Goal: Use online tool/utility: Utilize a website feature to perform a specific function

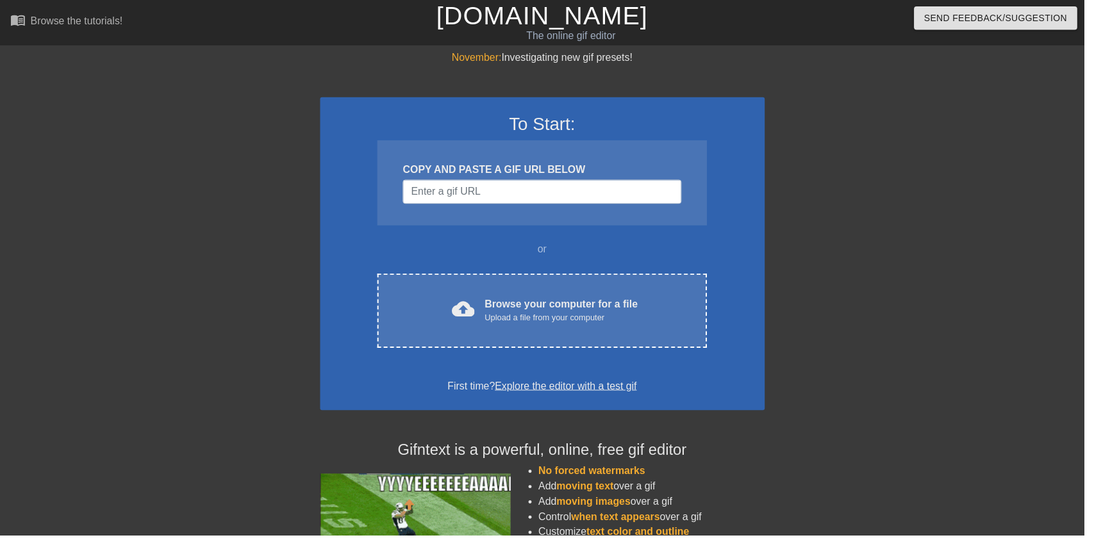
click at [585, 315] on div "Upload a file from your computer" at bounding box center [566, 321] width 154 height 13
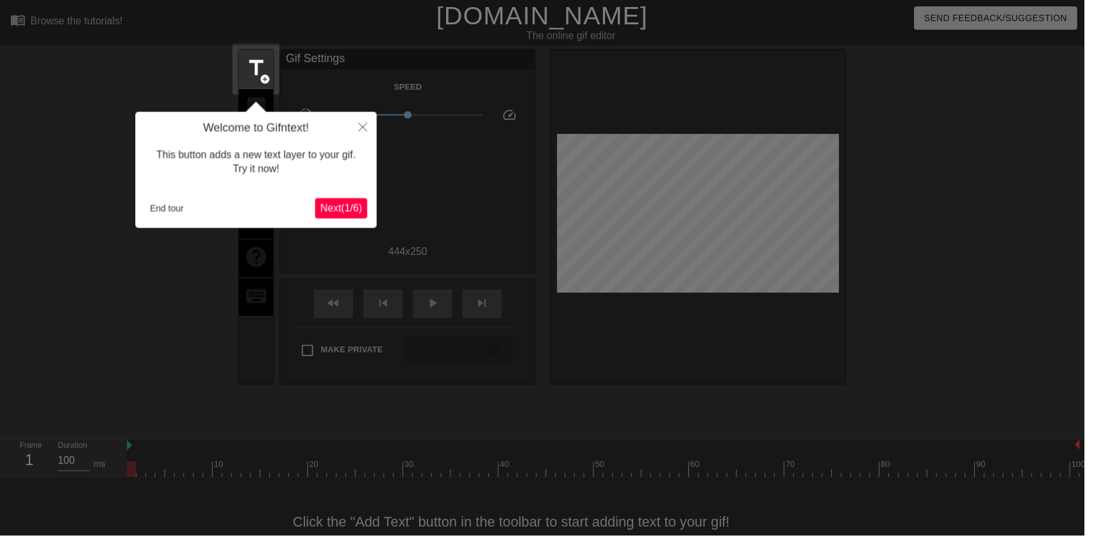
scroll to position [26, 0]
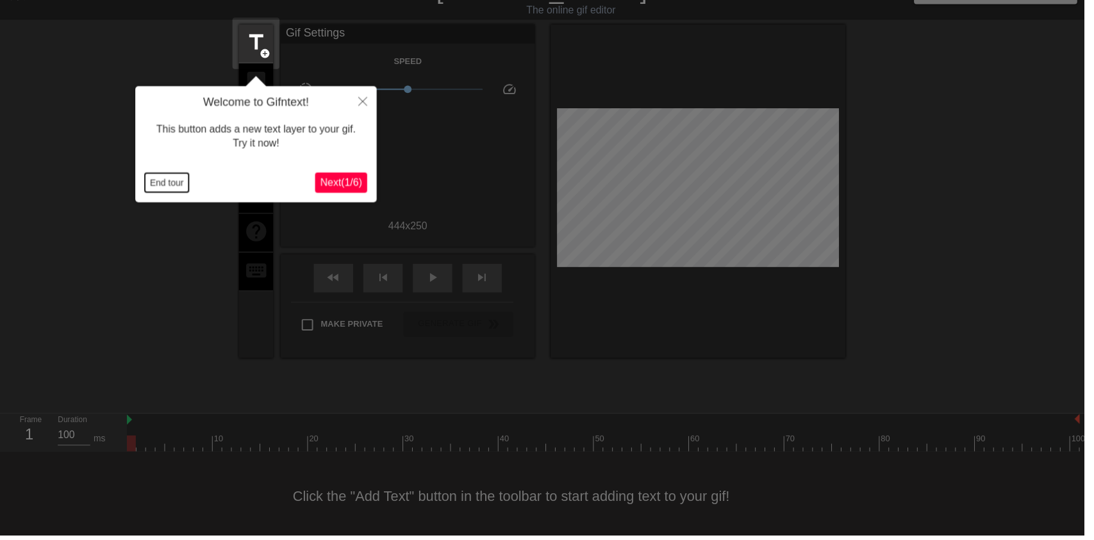
click at [174, 185] on button "End tour" at bounding box center [168, 184] width 44 height 19
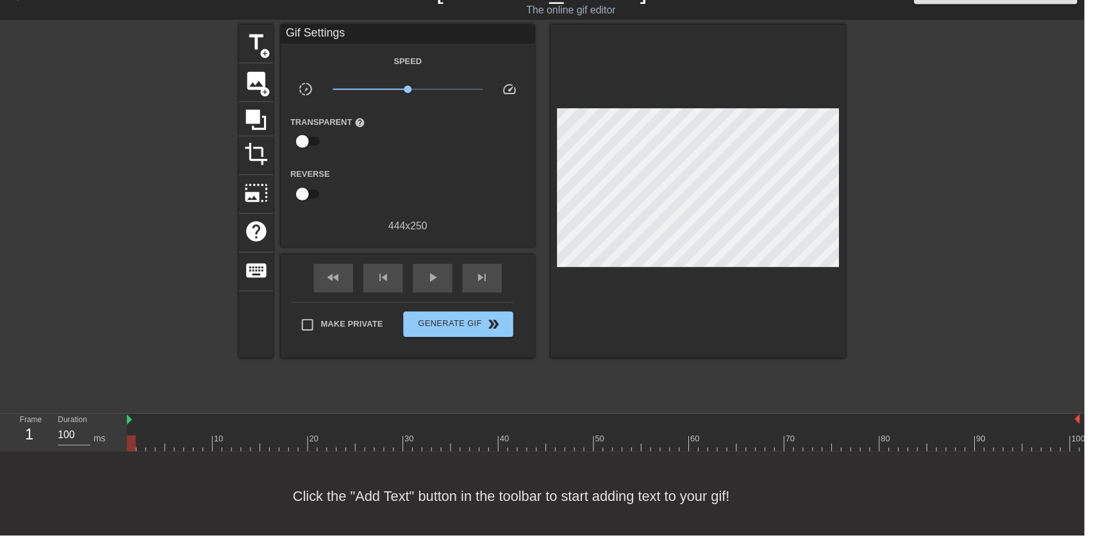
click at [256, 76] on span "image" at bounding box center [258, 82] width 24 height 24
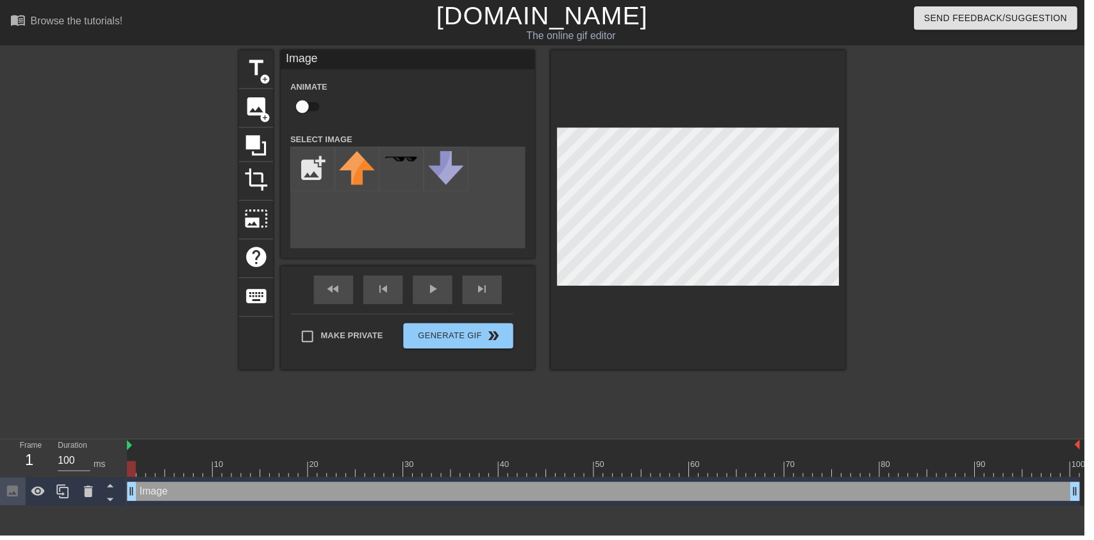
scroll to position [0, 0]
click at [304, 111] on input "checkbox" at bounding box center [304, 107] width 73 height 24
checkbox input "true"
click at [309, 165] on input "file" at bounding box center [315, 171] width 44 height 44
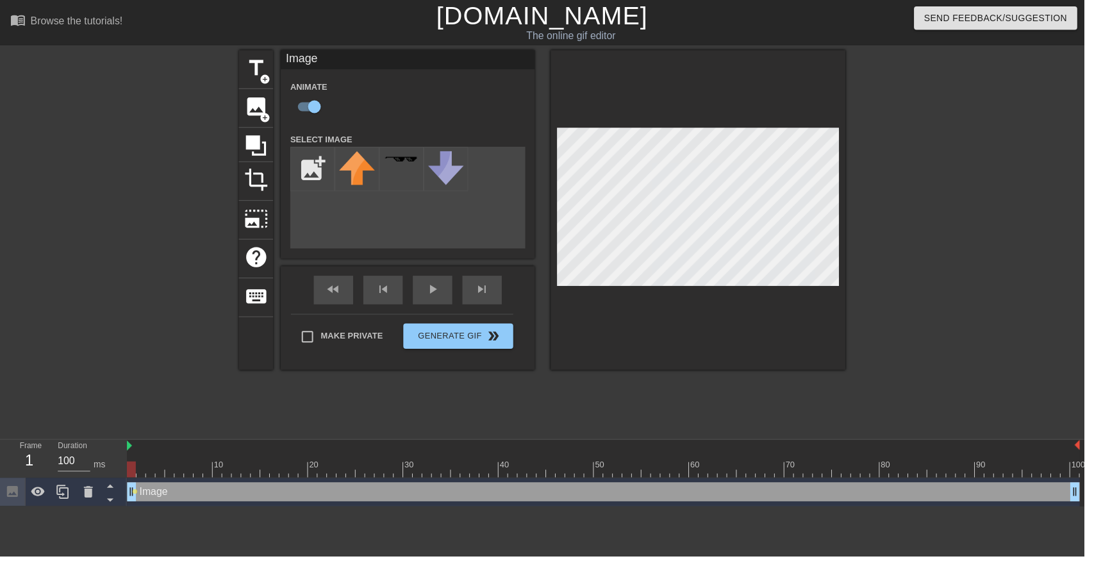
type input "C:\fakepath\vlc_20250815_094333.png"
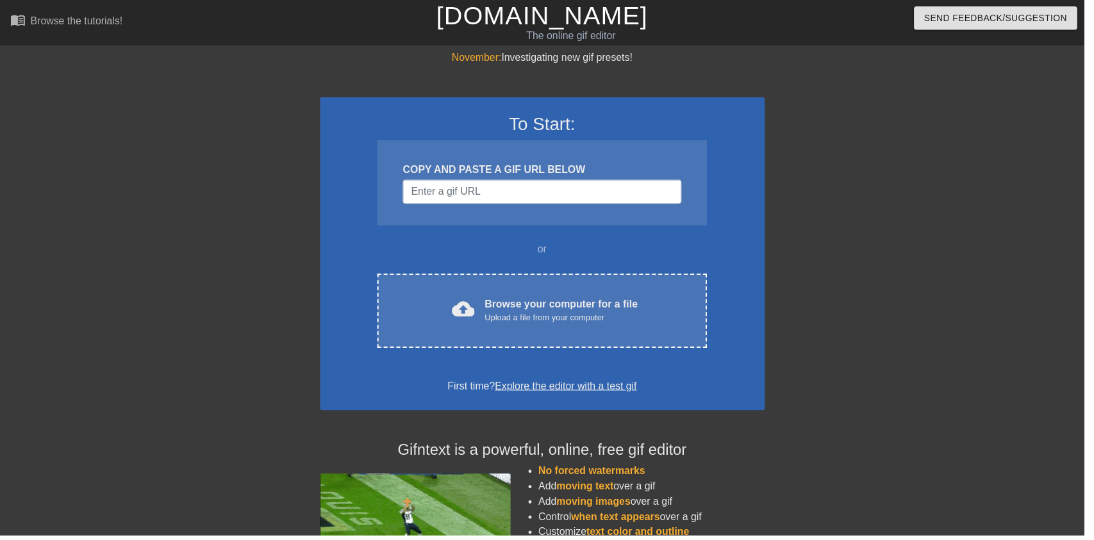
click at [463, 295] on div "cloud_upload Browse your computer for a file Upload a file from your computer C…" at bounding box center [547, 313] width 332 height 75
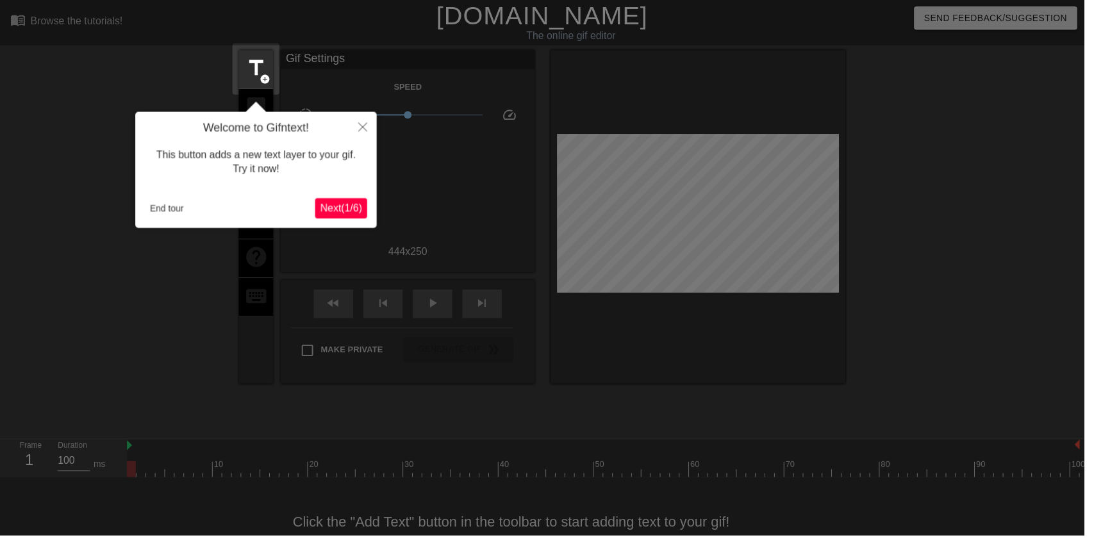
scroll to position [26, 0]
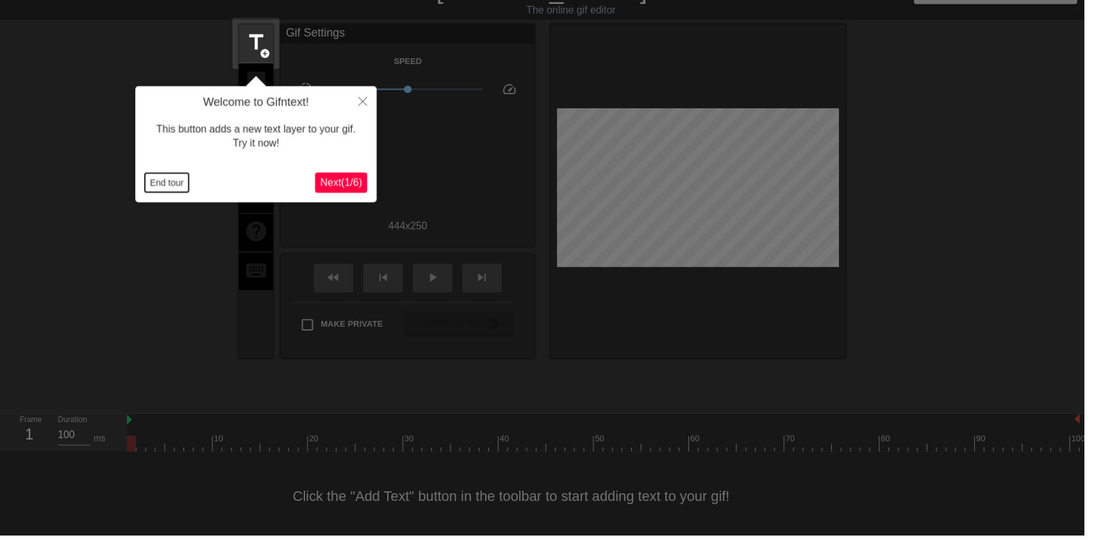
click at [168, 185] on button "End tour" at bounding box center [168, 184] width 44 height 19
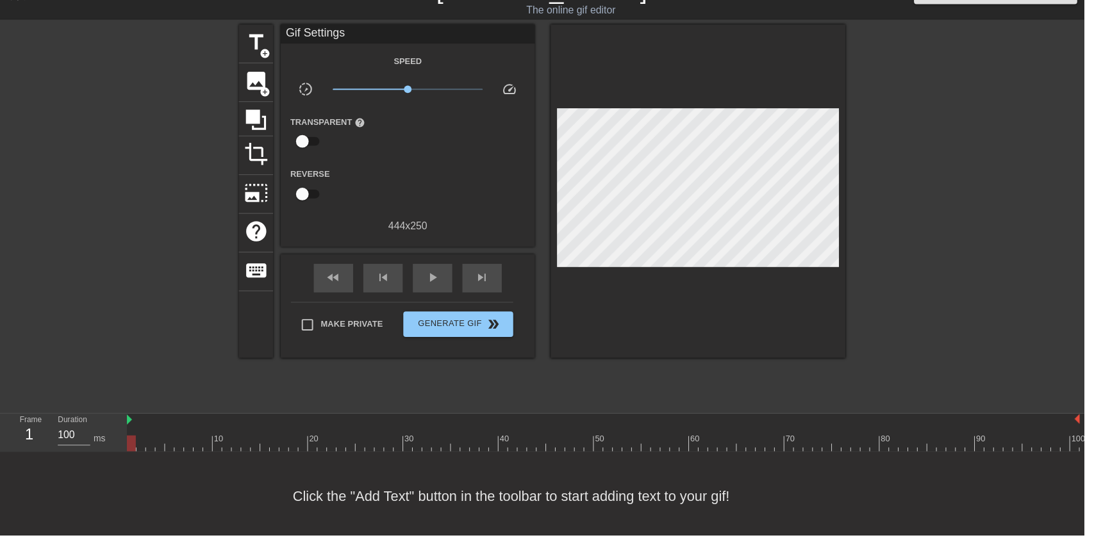
click at [260, 88] on span "image" at bounding box center [258, 82] width 24 height 24
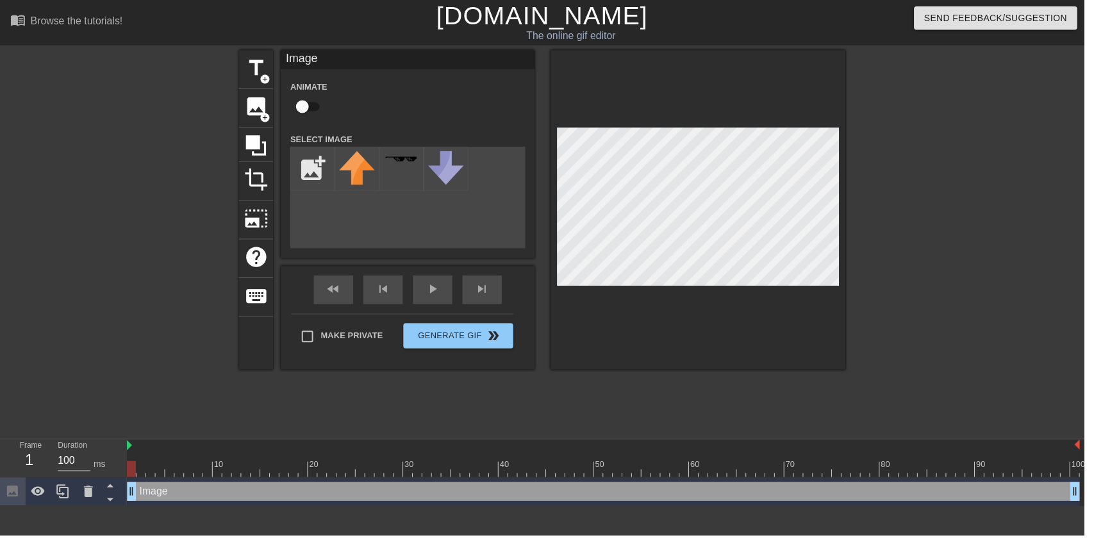
click at [324, 104] on input "checkbox" at bounding box center [304, 107] width 73 height 24
checkbox input "true"
click at [329, 167] on input "file" at bounding box center [315, 171] width 44 height 44
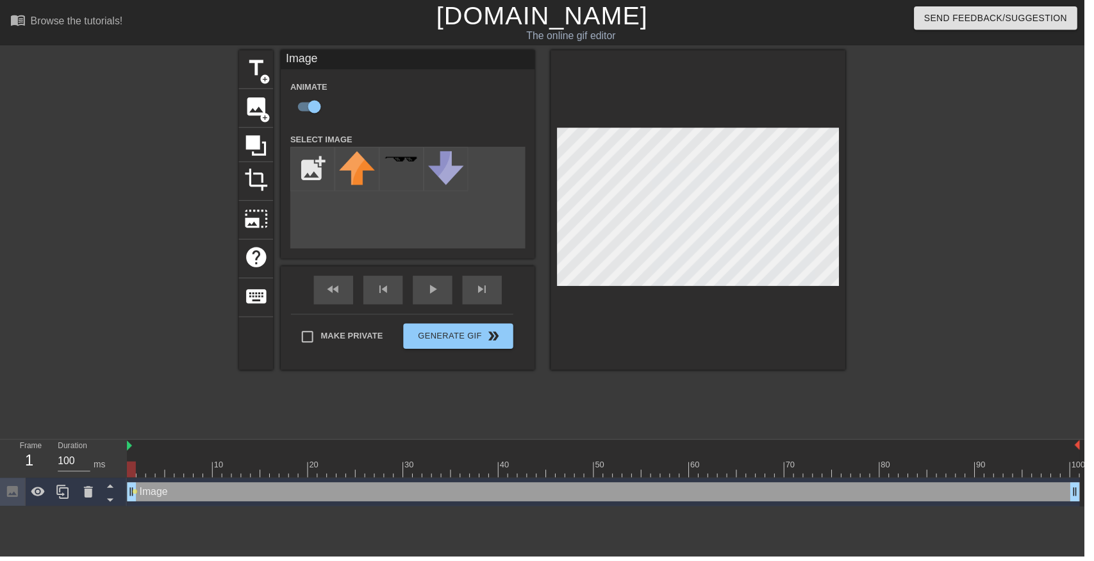
type input "C:\fakepath\vlc_20250815_094333.png"
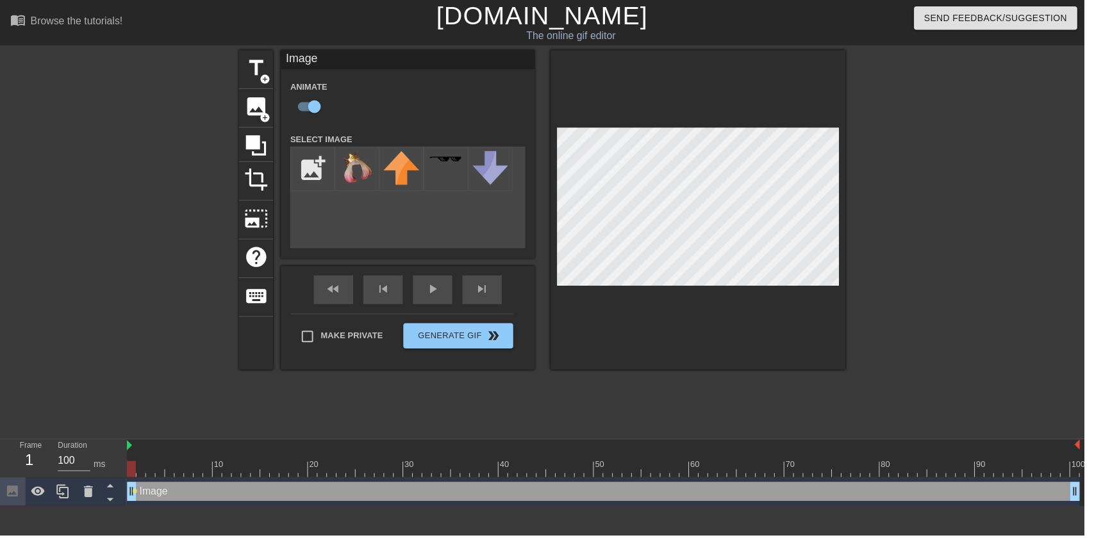
click at [375, 172] on img at bounding box center [360, 168] width 36 height 33
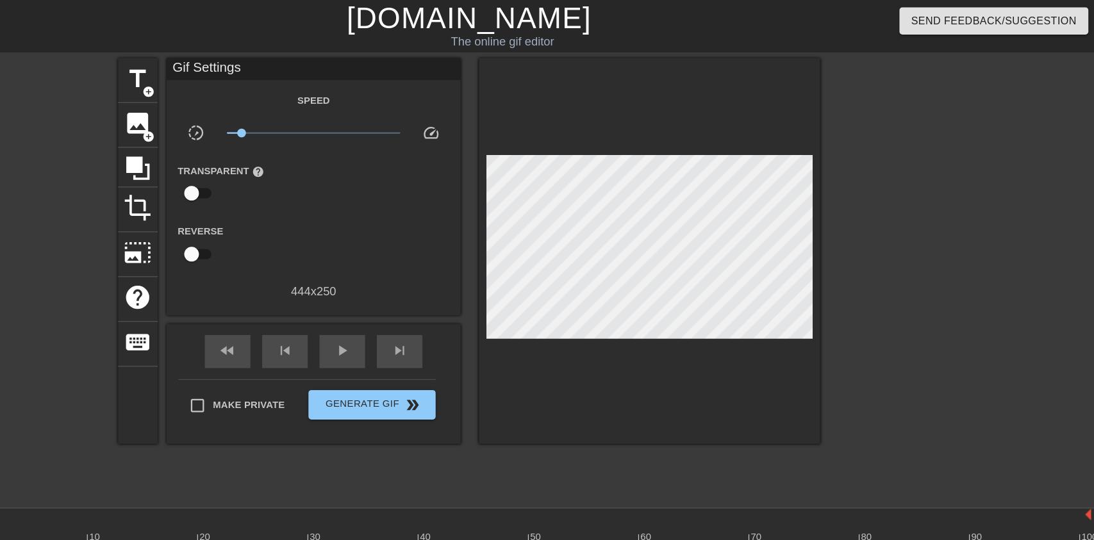
click at [444, 312] on div "play_arrow" at bounding box center [436, 306] width 40 height 29
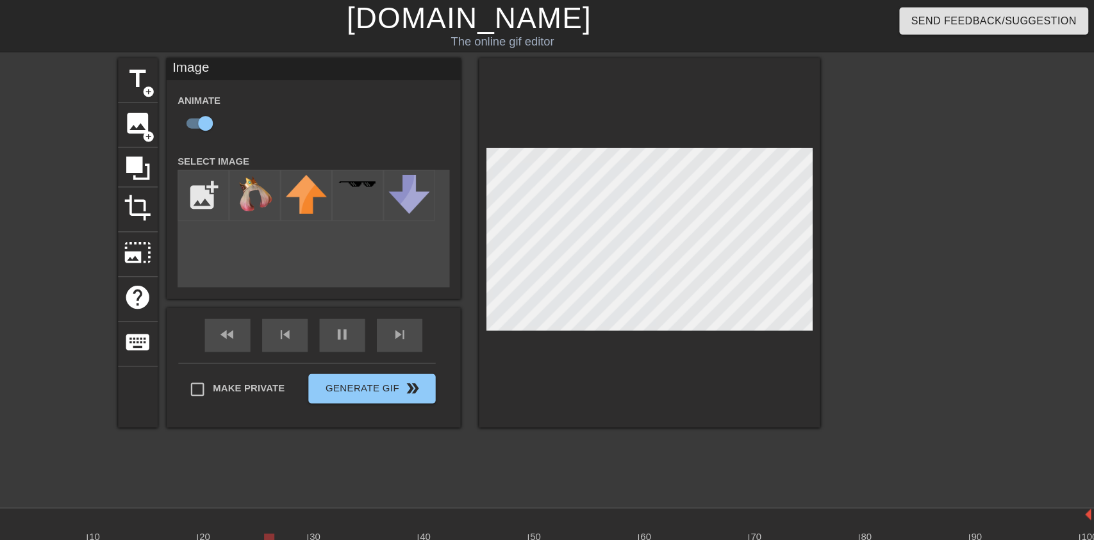
click at [446, 302] on div "pause" at bounding box center [436, 292] width 40 height 29
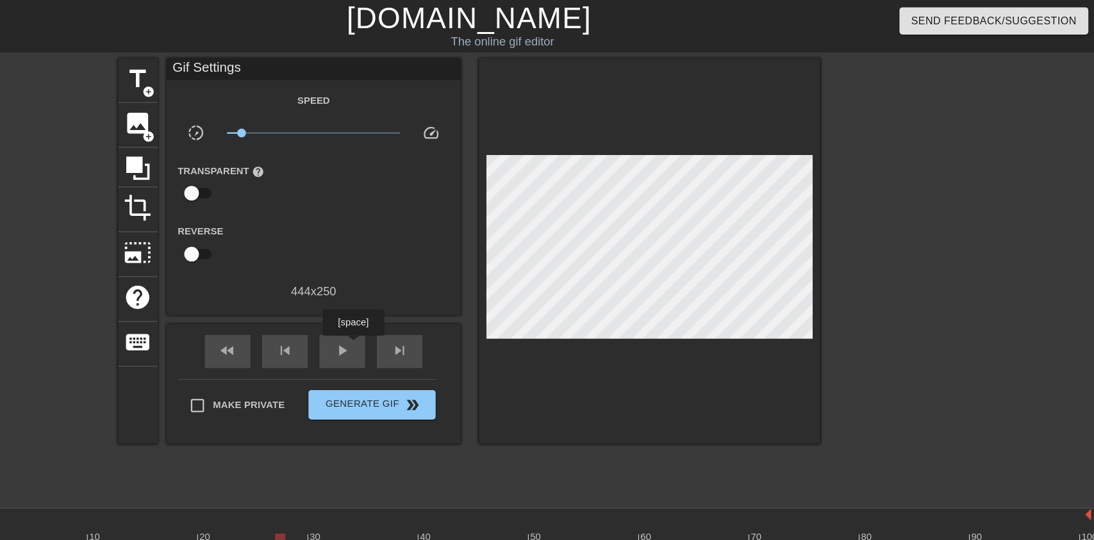
click at [452, 297] on div "play_arrow" at bounding box center [436, 306] width 40 height 29
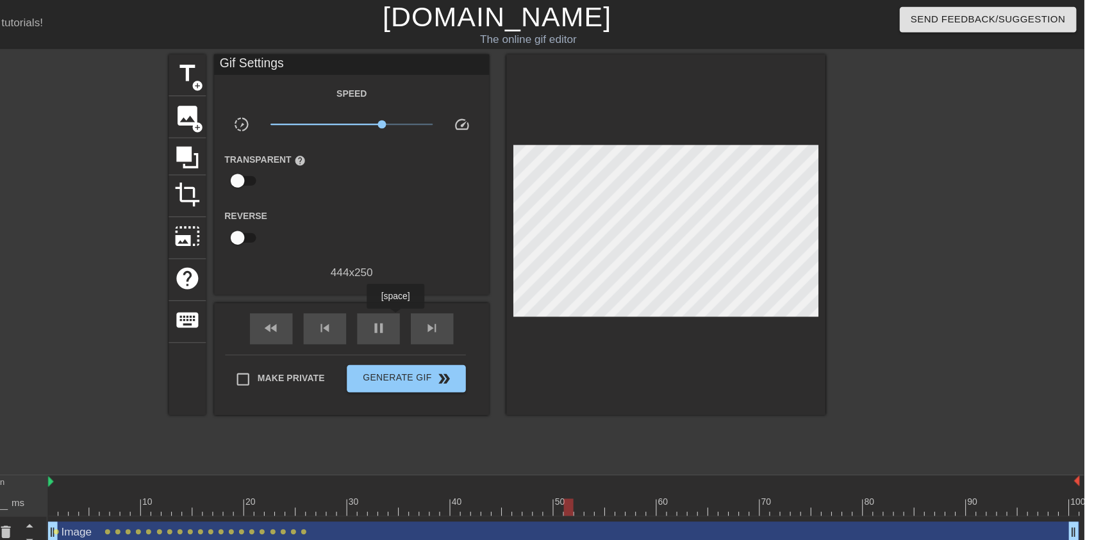
click at [347, 128] on div "Speed slow_motion_video x2.34 speed Transparent help Reverse 444 x 250" at bounding box center [411, 170] width 237 height 183
click at [443, 303] on span "pause" at bounding box center [436, 305] width 15 height 15
click at [446, 301] on div "play_arrow" at bounding box center [436, 306] width 40 height 29
click at [468, 316] on div "skip_next" at bounding box center [486, 306] width 40 height 29
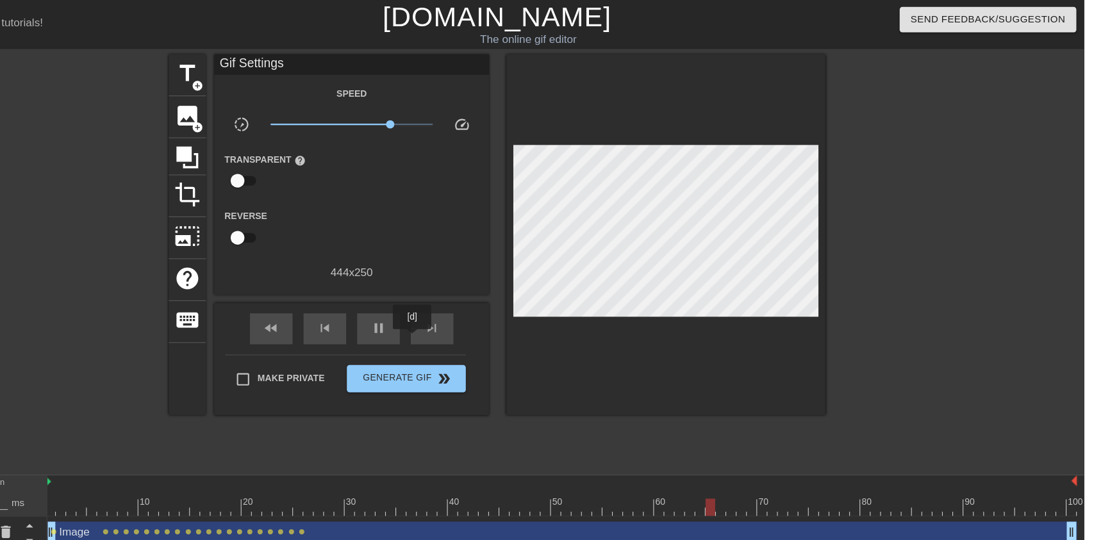
click at [439, 299] on span "pause" at bounding box center [436, 305] width 15 height 15
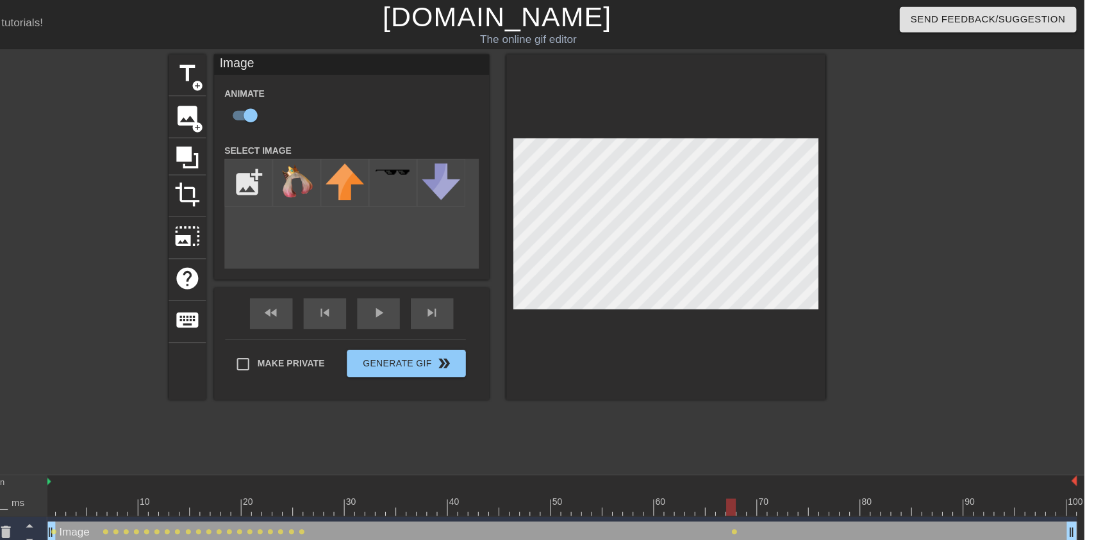
click at [427, 299] on div "play_arrow" at bounding box center [436, 292] width 40 height 29
click at [445, 277] on div "Image Animate Select Image add_photo_alternate fast_rewind skip_previous pause …" at bounding box center [411, 212] width 256 height 322
click at [452, 306] on div "pause" at bounding box center [436, 292] width 40 height 29
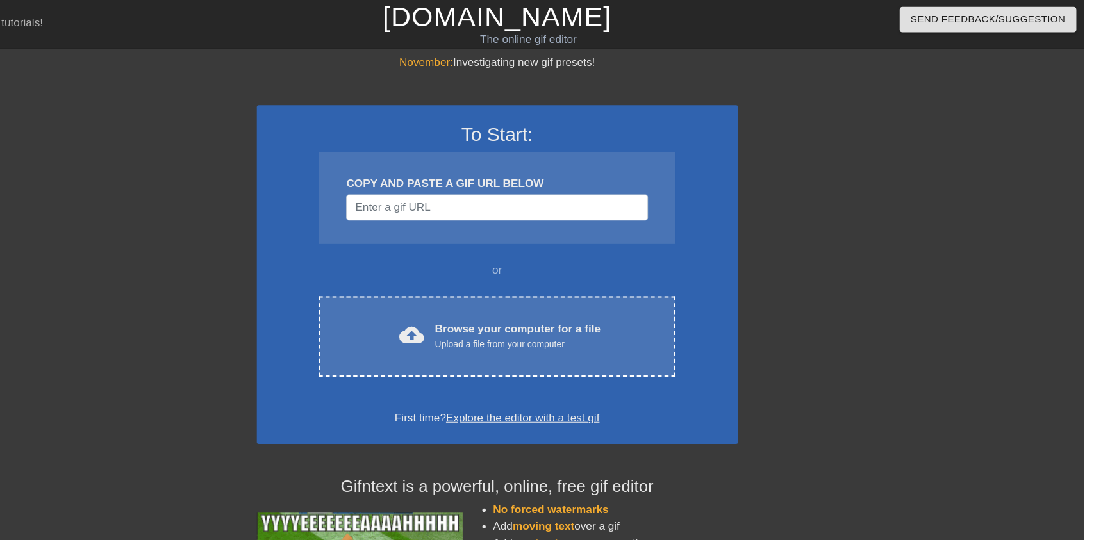
click at [604, 315] on div "Upload a file from your computer" at bounding box center [566, 321] width 154 height 13
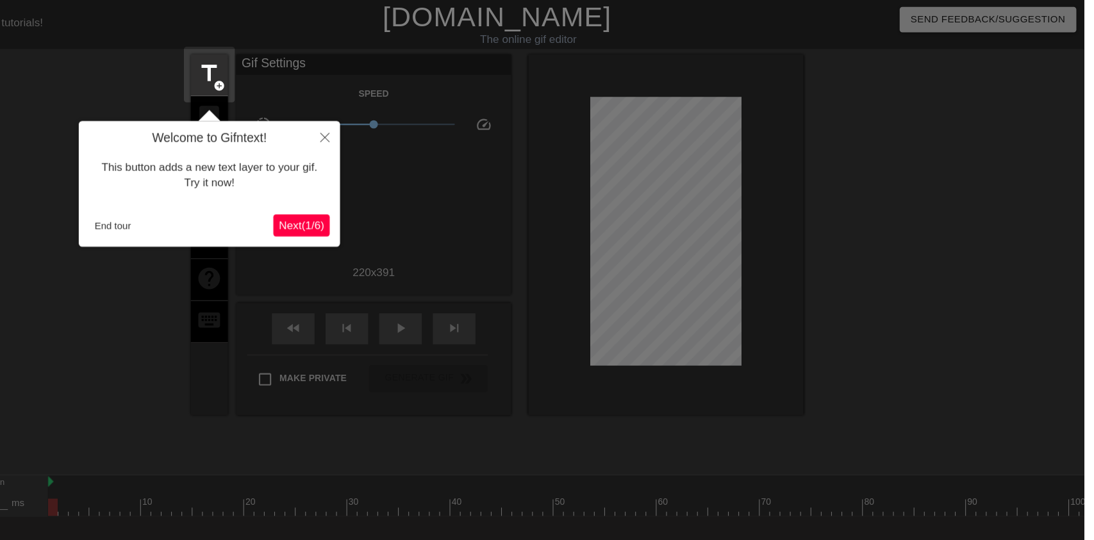
scroll to position [26, 0]
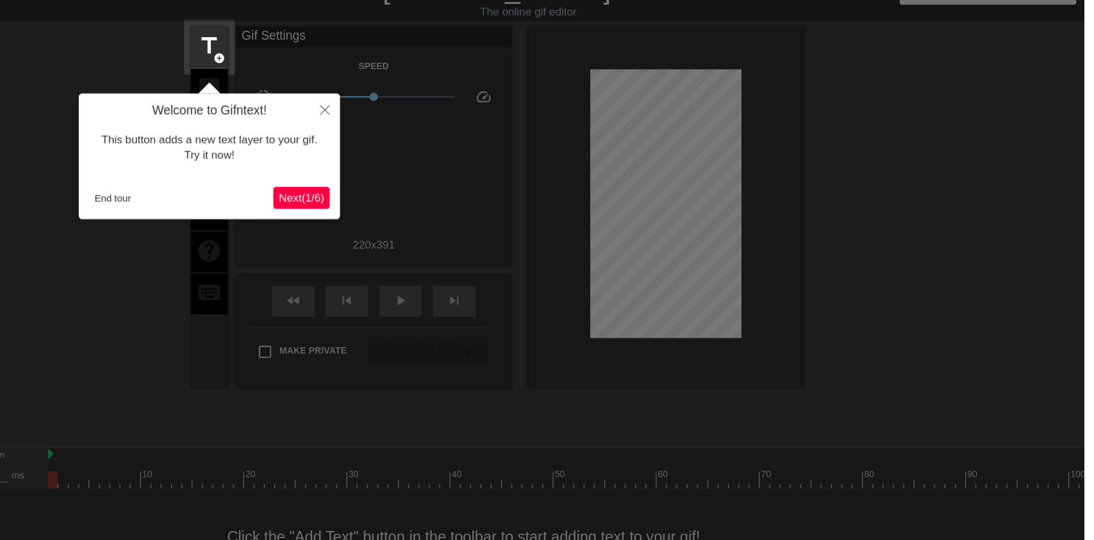
click at [191, 204] on div "Welcome to Gifntext! This button adds a new text layer to your gif. Try it now!…" at bounding box center [278, 145] width 243 height 117
click at [170, 203] on div "Welcome to Gifntext! This button adds a new text layer to your gif. Try it now!…" at bounding box center [278, 145] width 243 height 117
click at [212, 154] on div "This button adds a new text layer to your gif. Try it now!" at bounding box center [279, 138] width 224 height 54
click at [193, 177] on button "End tour" at bounding box center [189, 184] width 44 height 19
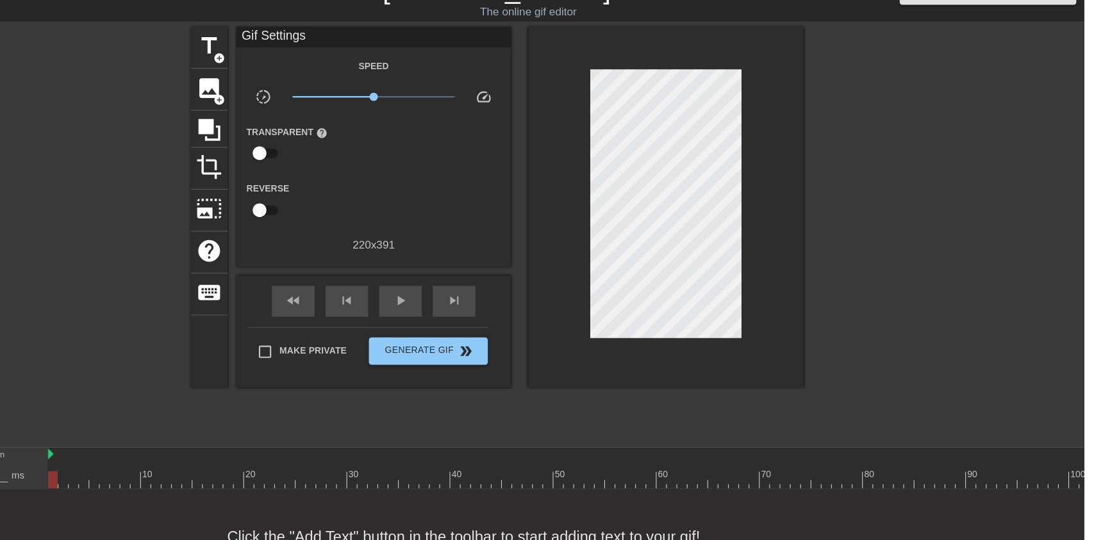
click at [206, 172] on div at bounding box center [150, 217] width 192 height 384
click at [281, 74] on span "image" at bounding box center [279, 82] width 24 height 24
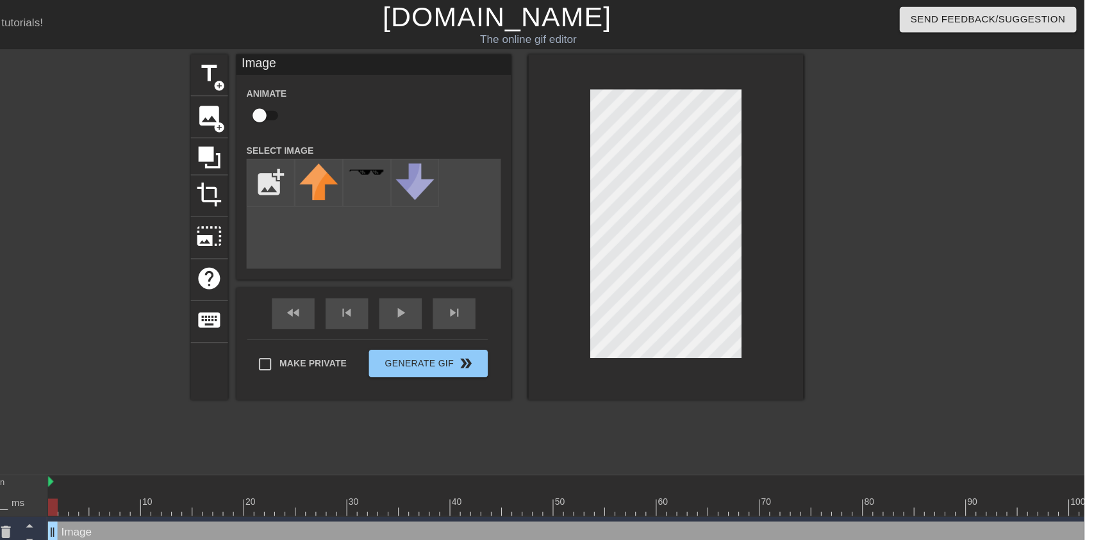
scroll to position [0, 0]
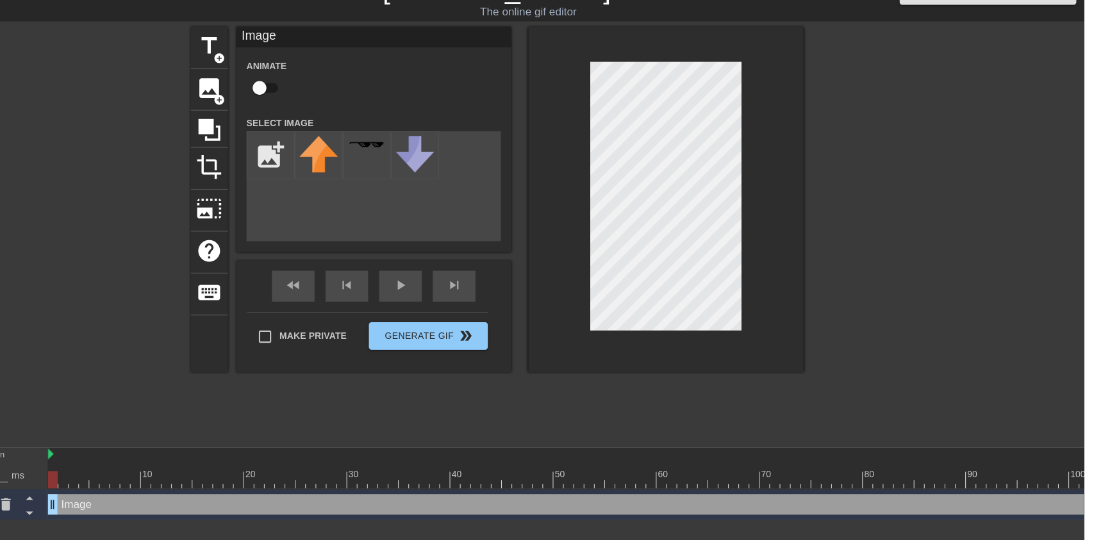
click at [327, 106] on input "checkbox" at bounding box center [325, 107] width 73 height 24
checkbox input "true"
click at [334, 180] on input "file" at bounding box center [336, 171] width 44 height 44
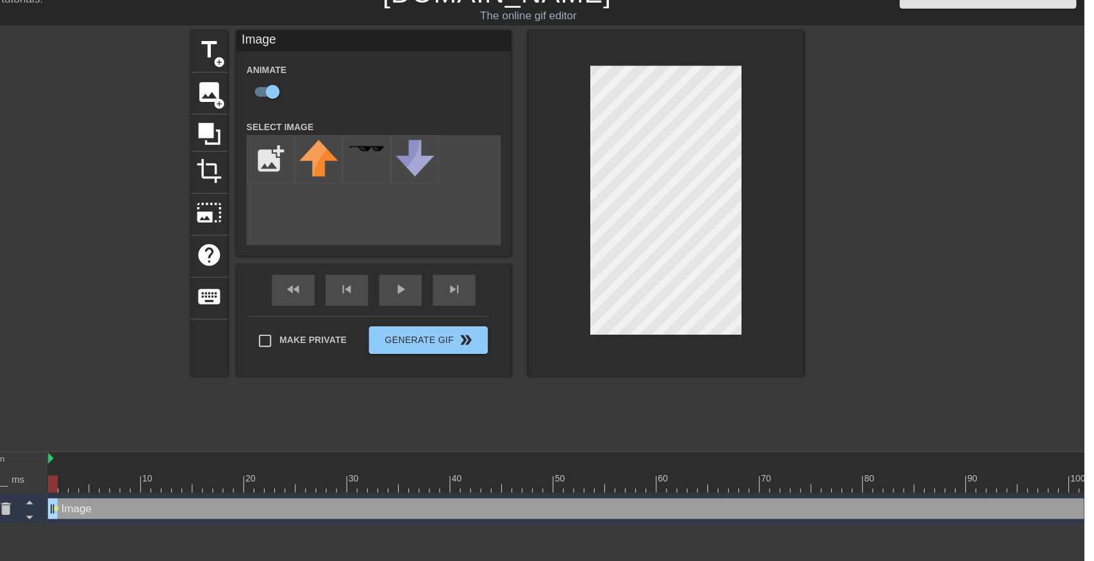
type input "C:\fakepath\vlc_20250815_094333.png"
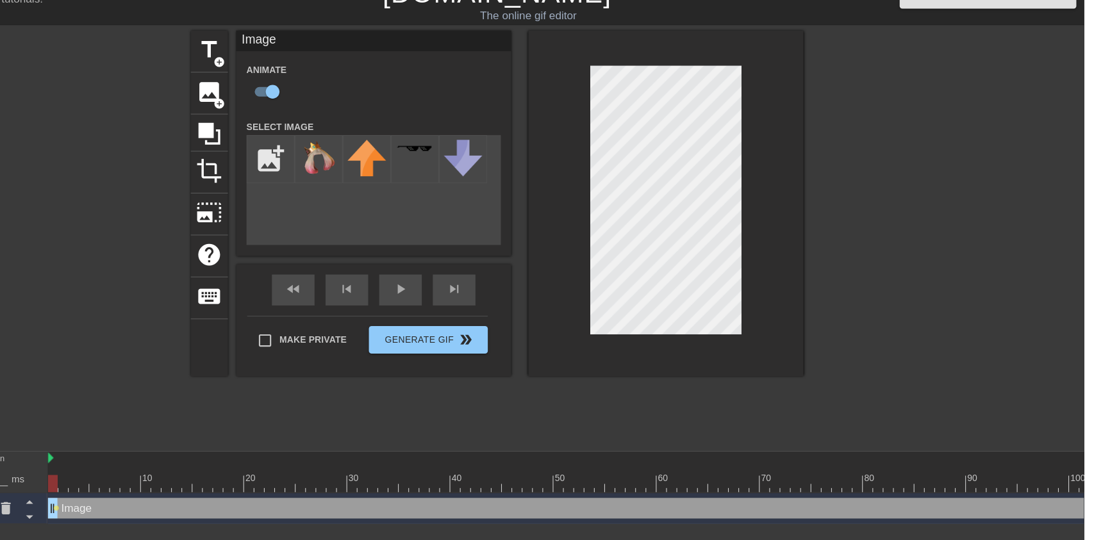
click at [381, 160] on img at bounding box center [381, 168] width 36 height 33
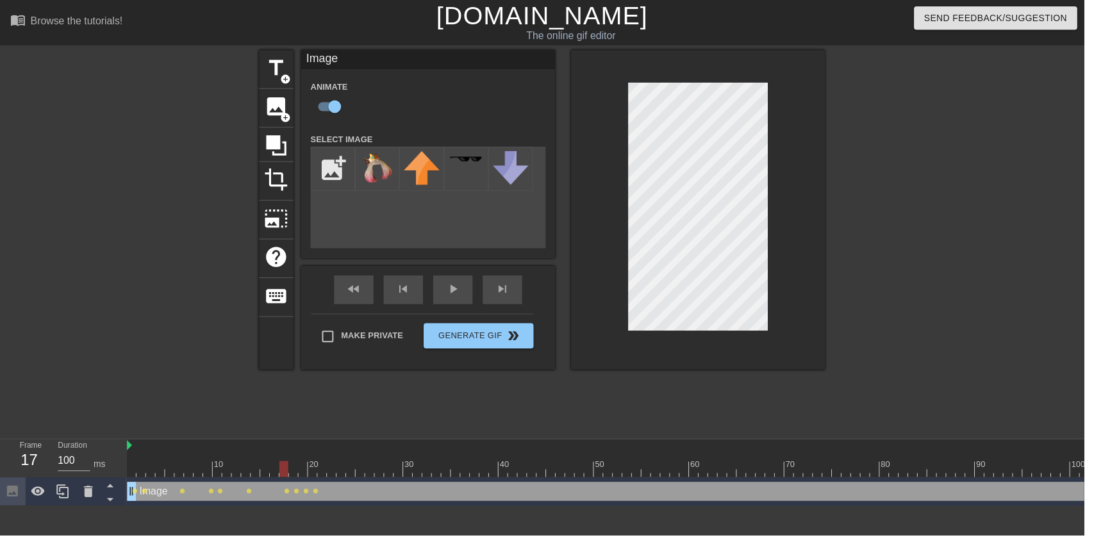
click at [322, 471] on div at bounding box center [690, 473] width 1124 height 16
click at [998, 489] on div "Image drag_handle drag_handle" at bounding box center [690, 495] width 1124 height 19
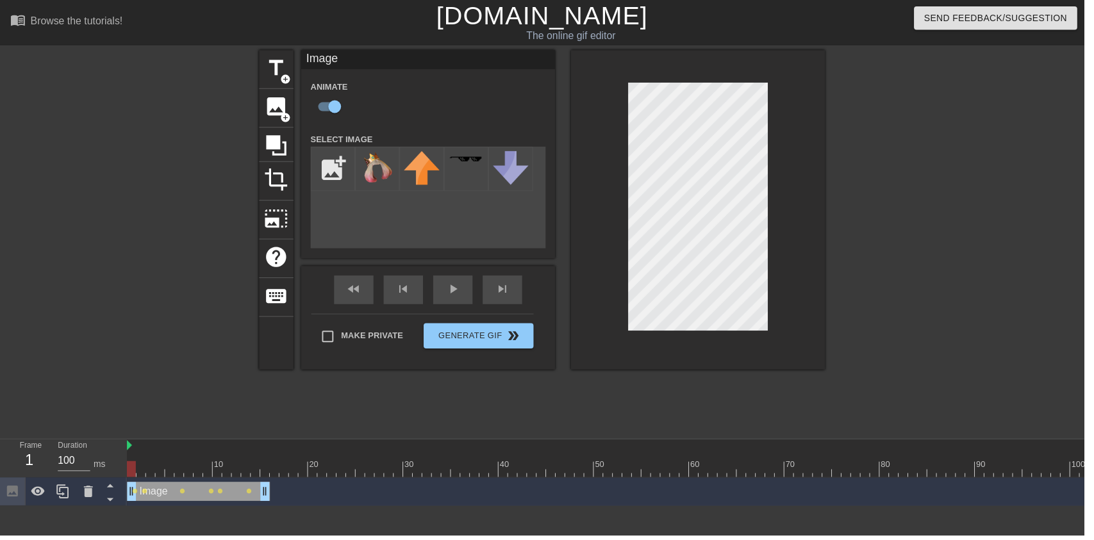
click at [425, 302] on div "skip_previous" at bounding box center [407, 292] width 40 height 29
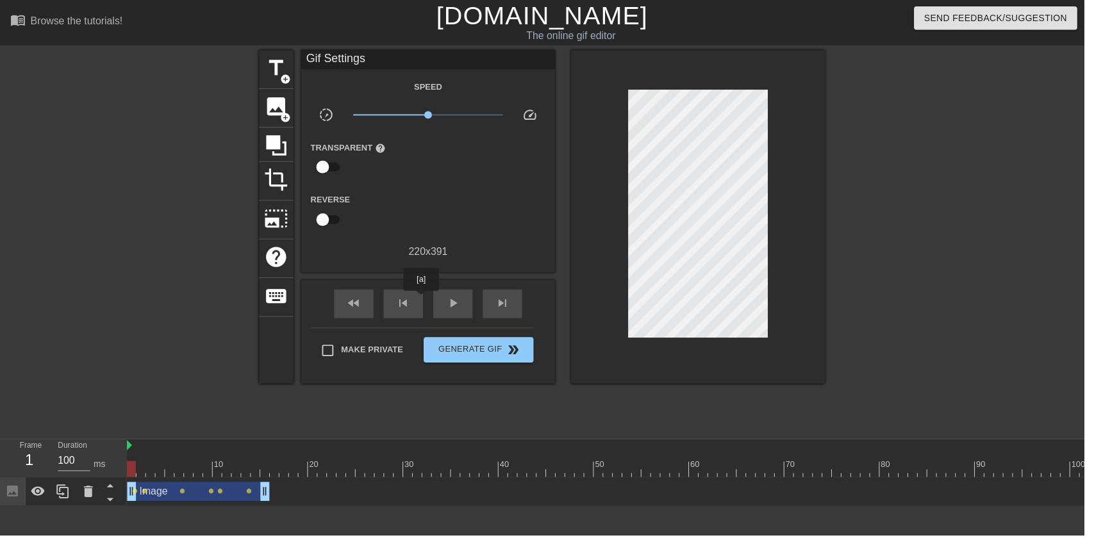
click at [471, 302] on div "play_arrow" at bounding box center [457, 306] width 40 height 29
click at [460, 299] on span "pause" at bounding box center [456, 305] width 15 height 15
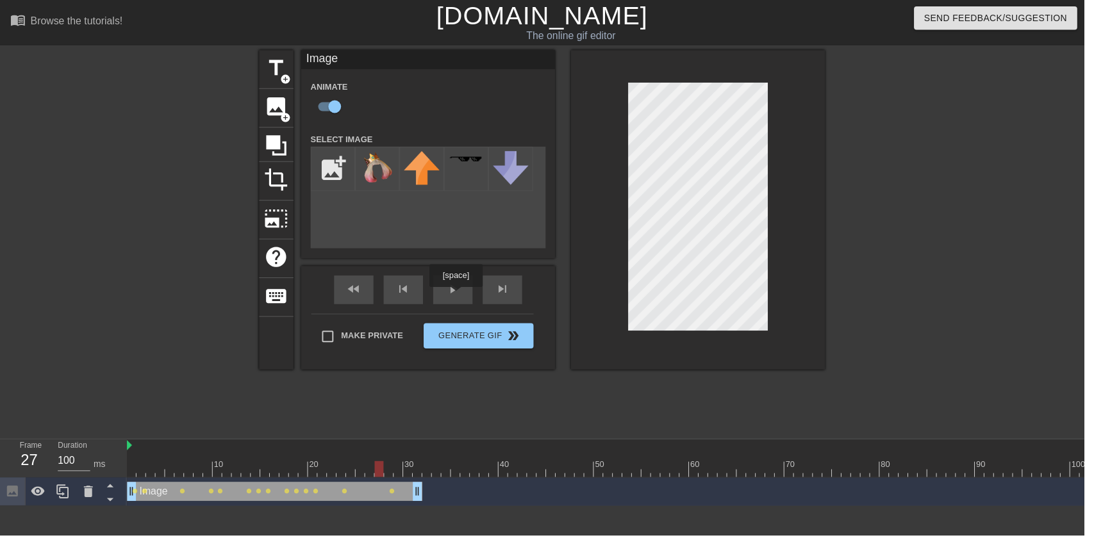
click at [457, 300] on div "play_arrow" at bounding box center [457, 292] width 40 height 29
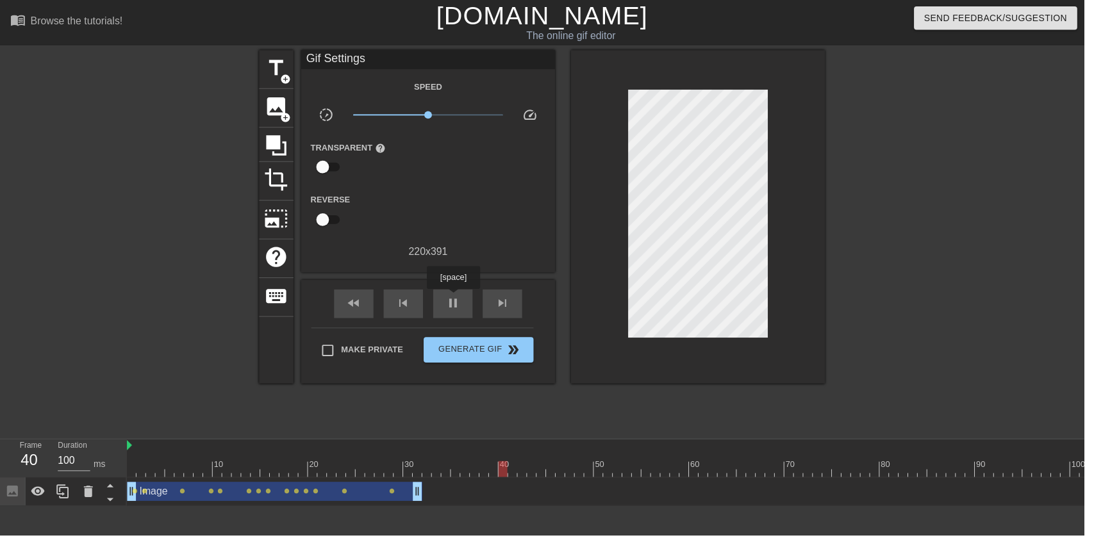
click at [136, 476] on div at bounding box center [690, 473] width 1124 height 16
click at [457, 343] on button "Generate Gif double_arrow" at bounding box center [482, 353] width 111 height 26
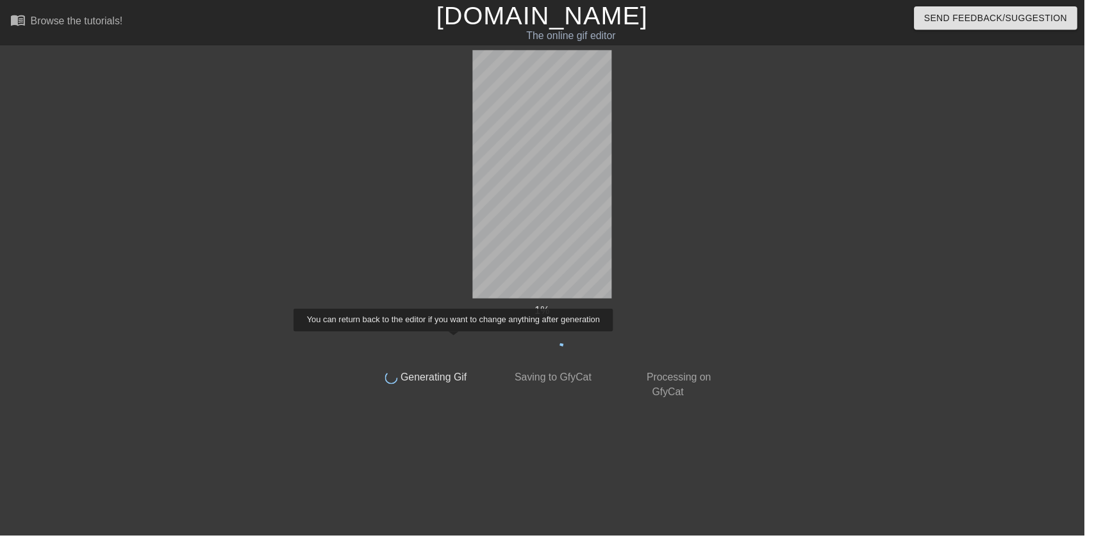
click at [450, 308] on div "1 %" at bounding box center [546, 313] width 361 height 15
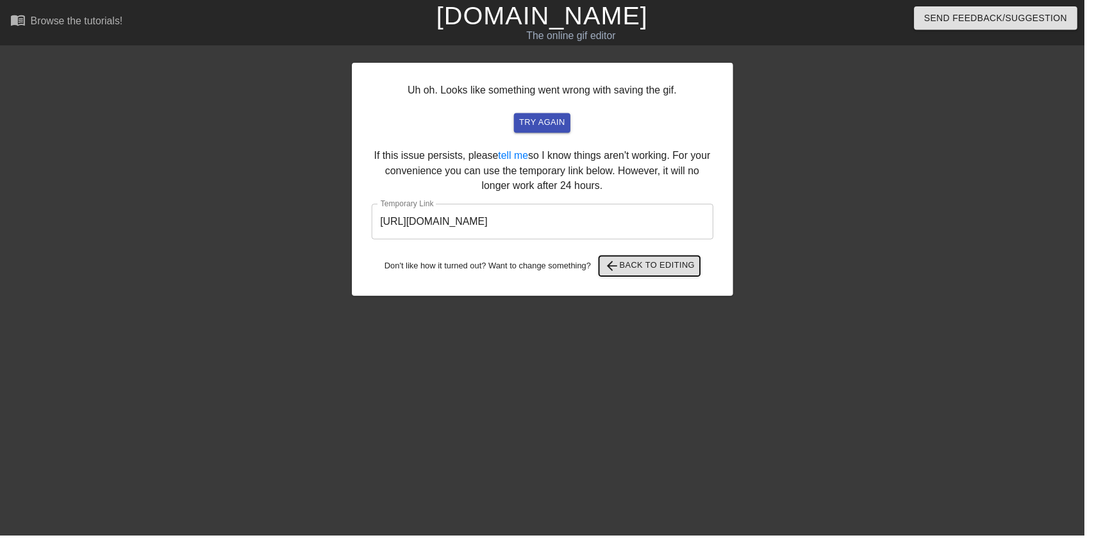
click at [666, 277] on button "arrow_back Back to Editing" at bounding box center [655, 268] width 102 height 21
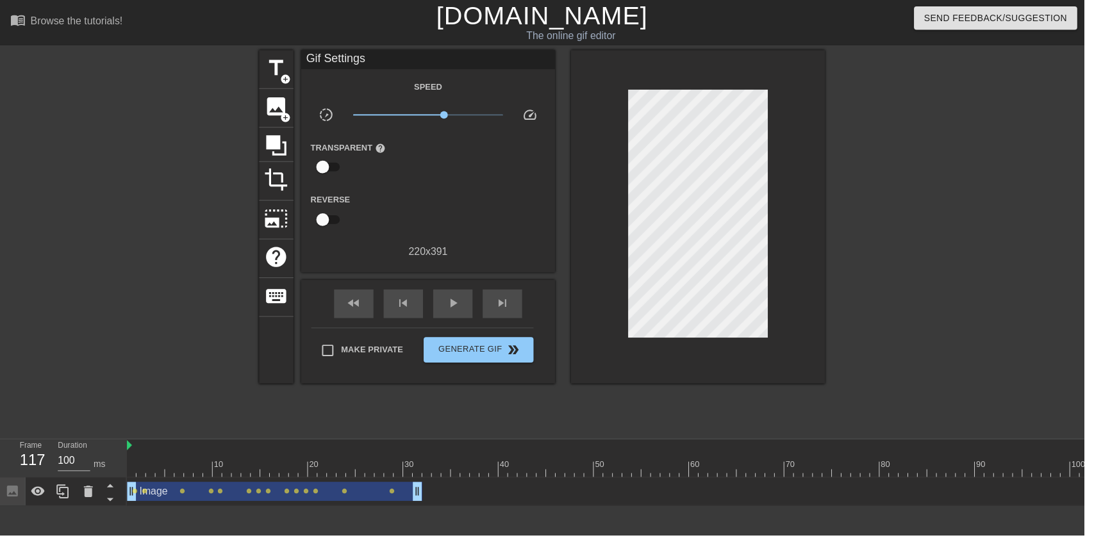
click at [444, 306] on div "play_arrow" at bounding box center [457, 306] width 40 height 29
click at [463, 304] on span "pause" at bounding box center [456, 305] width 15 height 15
click at [449, 315] on div "play_arrow" at bounding box center [457, 306] width 40 height 29
click at [257, 465] on div at bounding box center [690, 473] width 1124 height 16
click at [450, 309] on span "play_arrow" at bounding box center [456, 305] width 15 height 15
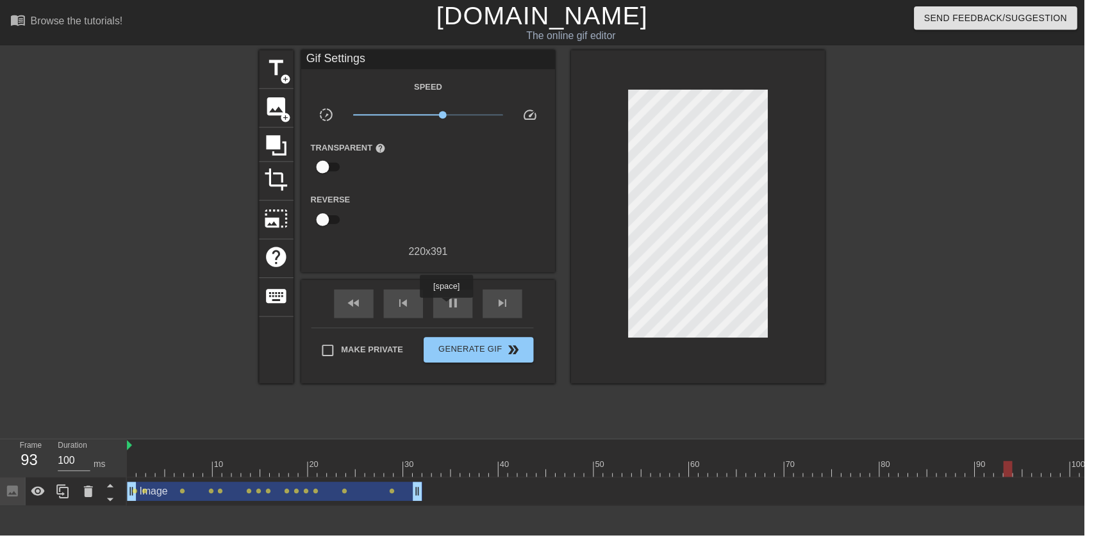
click at [467, 318] on div "pause" at bounding box center [457, 306] width 40 height 29
click at [283, 460] on div at bounding box center [287, 464] width 10 height 16
click at [300, 463] on div at bounding box center [296, 464] width 10 height 16
click at [134, 470] on div at bounding box center [690, 473] width 1124 height 16
click at [452, 313] on span "play_arrow" at bounding box center [456, 305] width 15 height 15
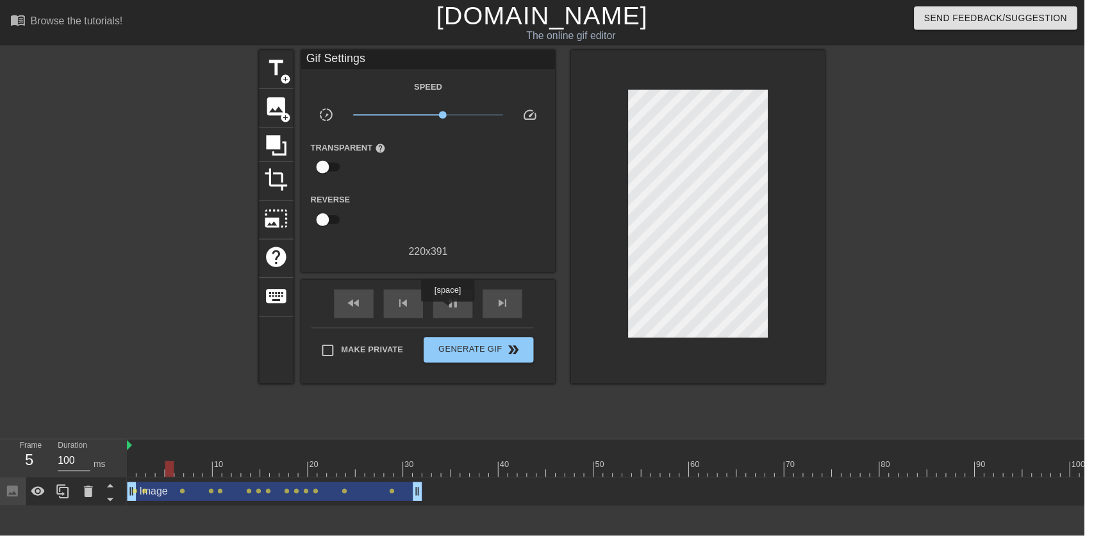
click at [452, 313] on span "pause" at bounding box center [456, 305] width 15 height 15
click at [450, 318] on div "play_arrow" at bounding box center [457, 306] width 40 height 29
click at [464, 312] on span "pause" at bounding box center [456, 305] width 15 height 15
click at [458, 315] on div "play_arrow" at bounding box center [457, 306] width 40 height 29
click at [457, 312] on span "pause" at bounding box center [456, 305] width 15 height 15
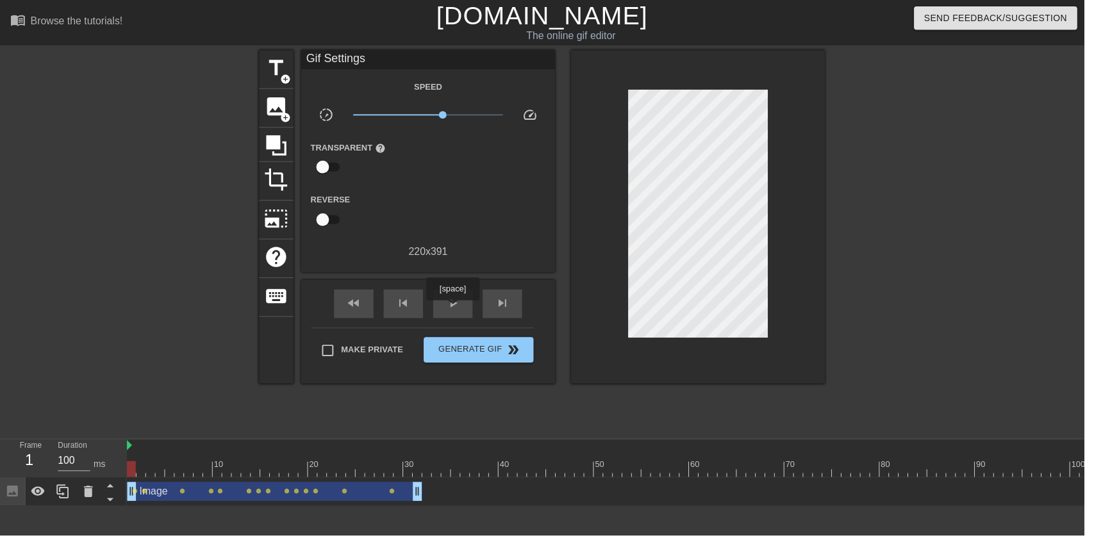
click at [450, 309] on span "play_arrow" at bounding box center [456, 305] width 15 height 15
click at [492, 361] on button "Generate Gif double_arrow" at bounding box center [482, 353] width 111 height 26
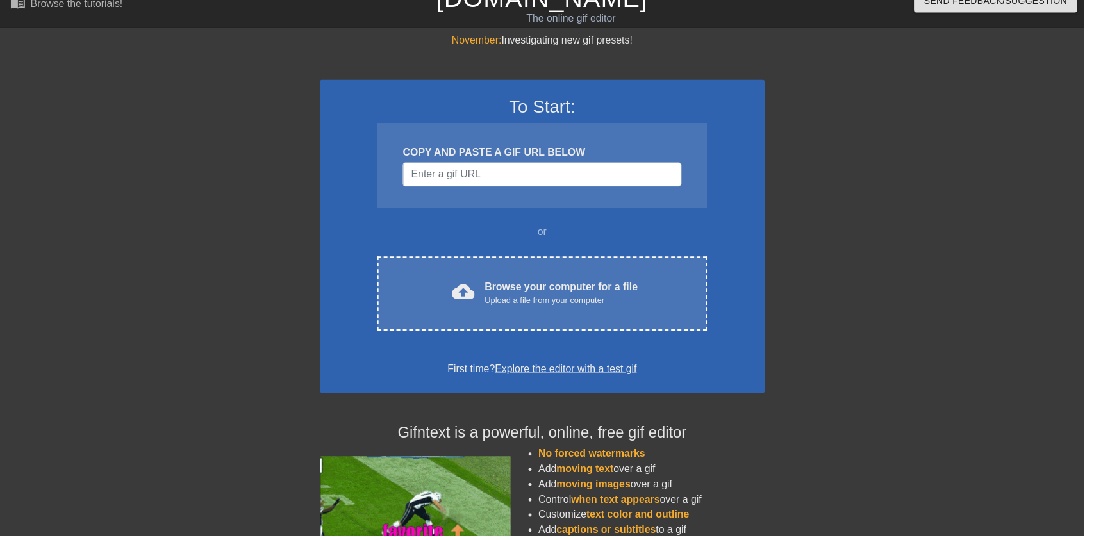
scroll to position [63, 0]
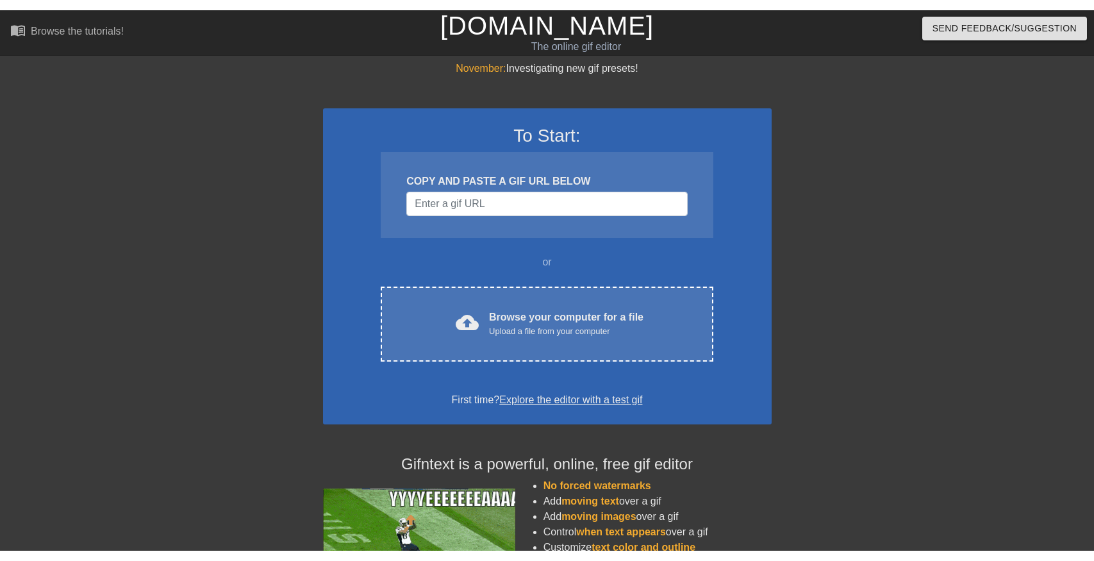
scroll to position [63, 0]
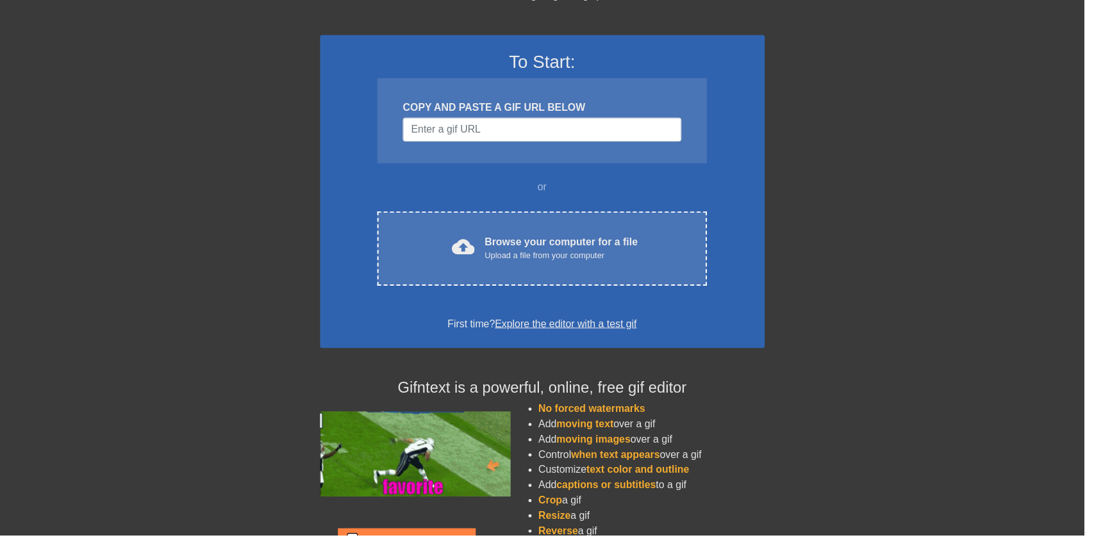
click at [608, 249] on div "Browse your computer for a file Upload a file from your computer" at bounding box center [566, 250] width 154 height 28
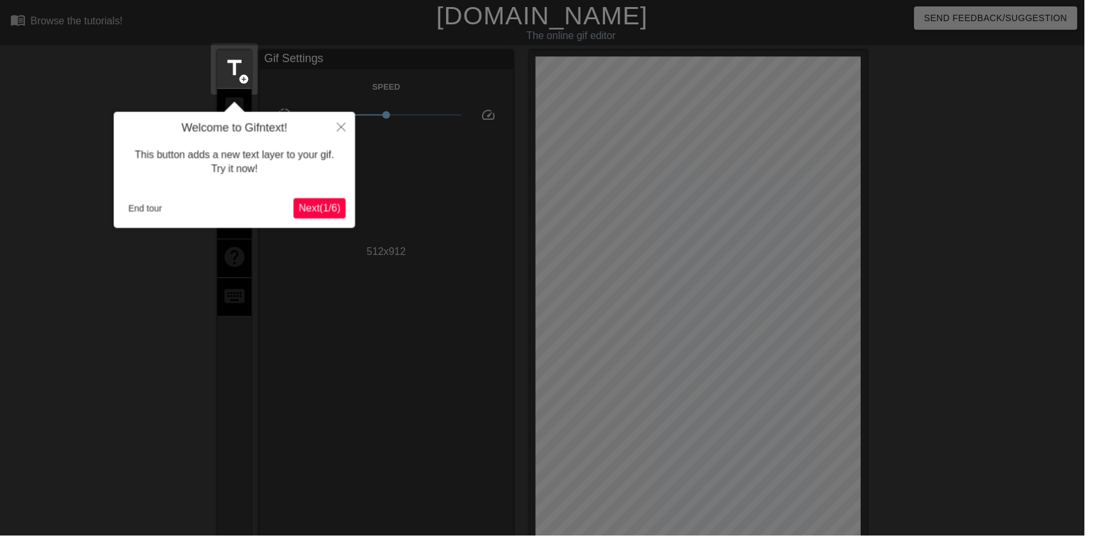
scroll to position [31, 0]
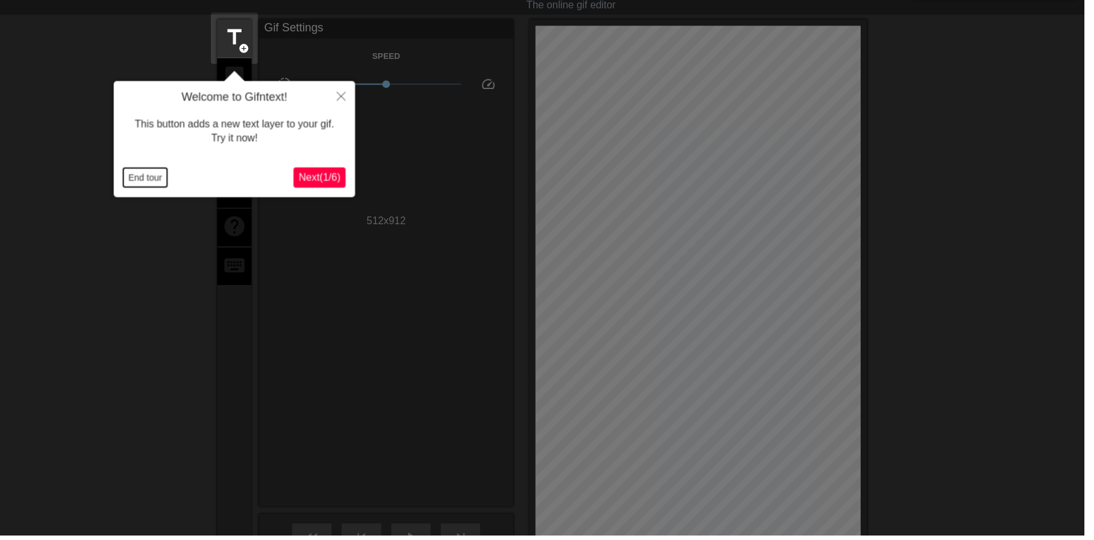
click at [143, 172] on button "End tour" at bounding box center [146, 179] width 44 height 19
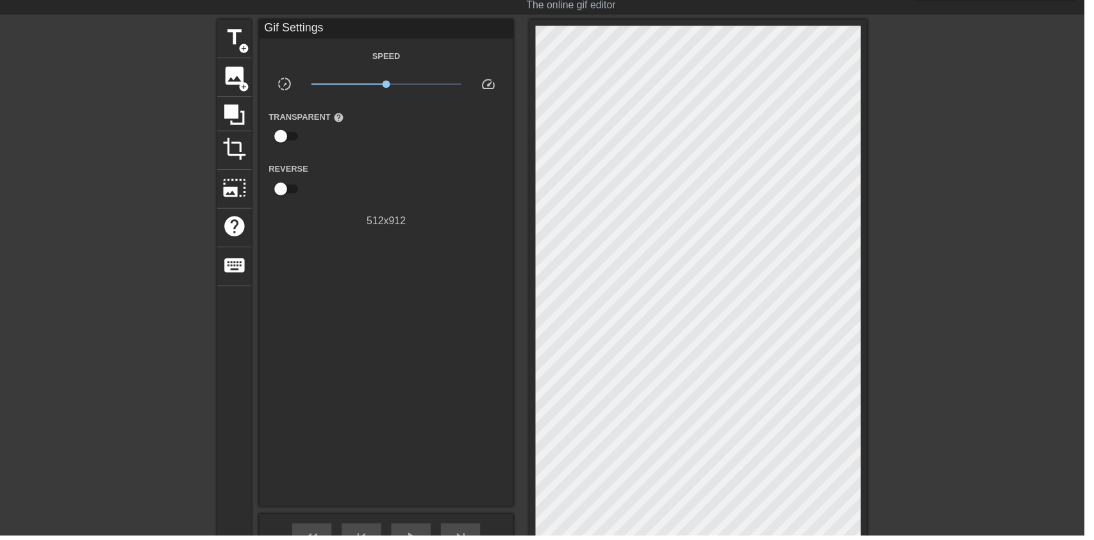
click at [236, 72] on span "image" at bounding box center [236, 77] width 24 height 24
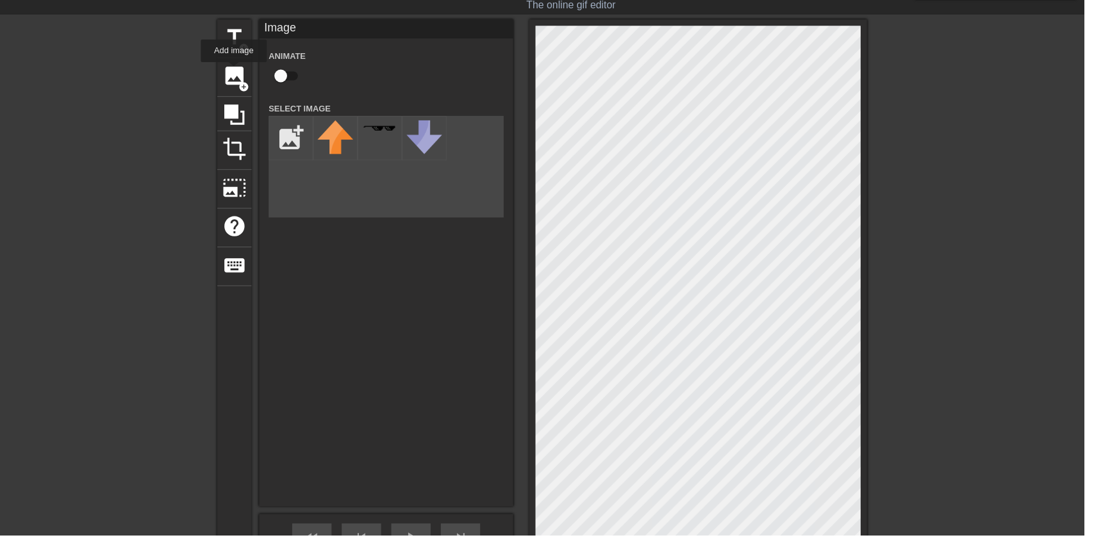
click at [299, 76] on input "checkbox" at bounding box center [283, 77] width 73 height 24
checkbox input "true"
click at [288, 130] on input "file" at bounding box center [294, 140] width 44 height 44
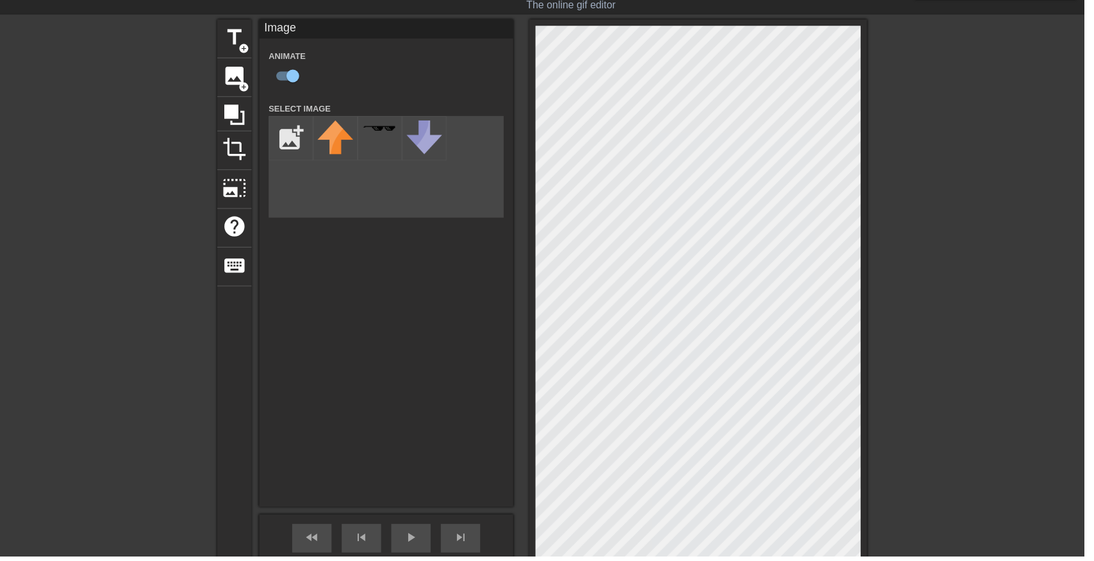
type input "C:\fakepath\9887665543334.png"
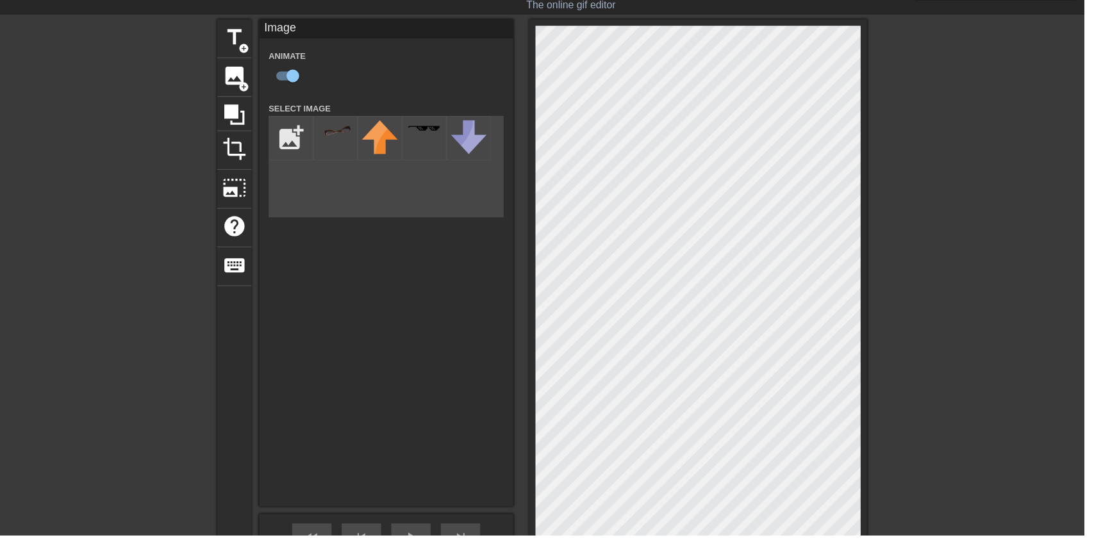
click at [349, 133] on img at bounding box center [338, 131] width 36 height 19
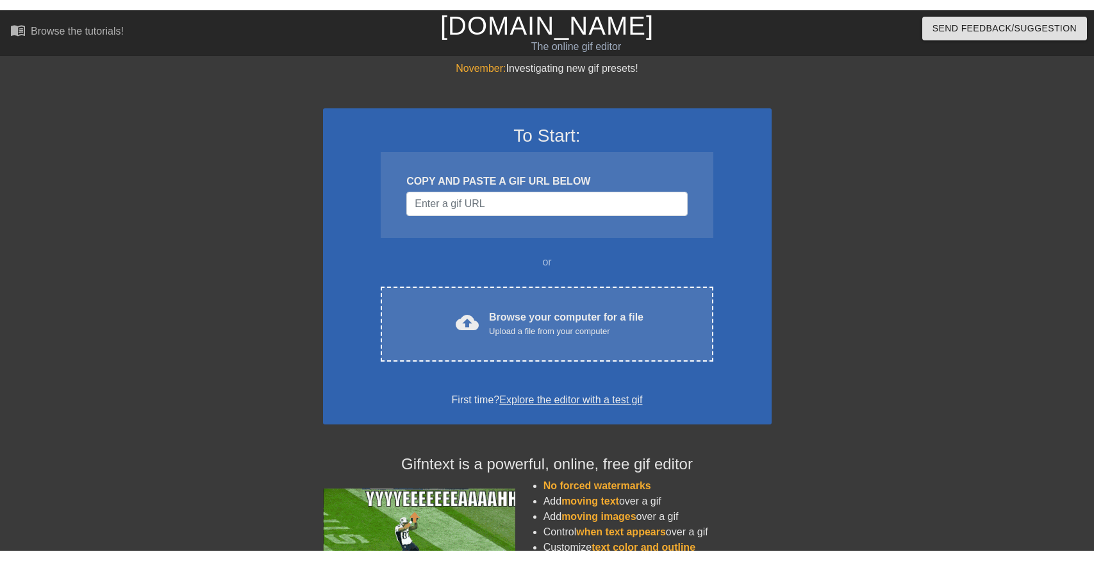
scroll to position [31, 0]
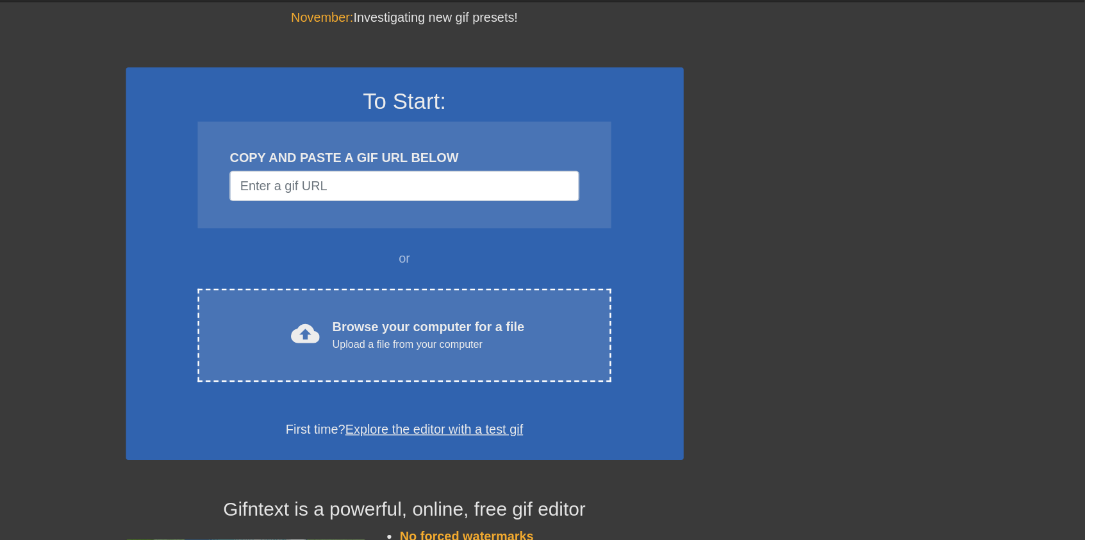
click at [628, 294] on div "Upload a file from your computer" at bounding box center [566, 290] width 154 height 13
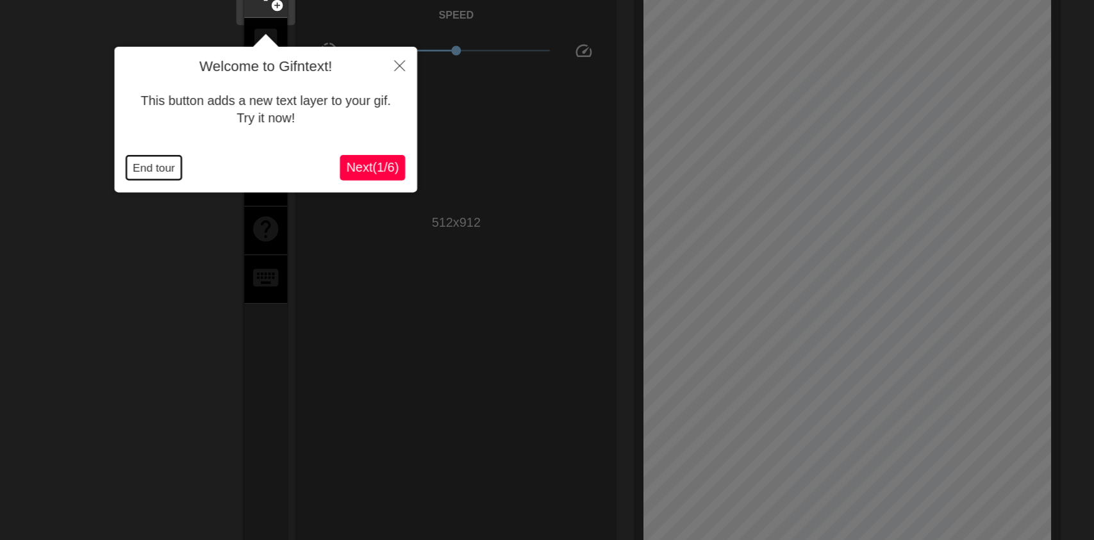
click at [143, 175] on button "End tour" at bounding box center [146, 179] width 44 height 19
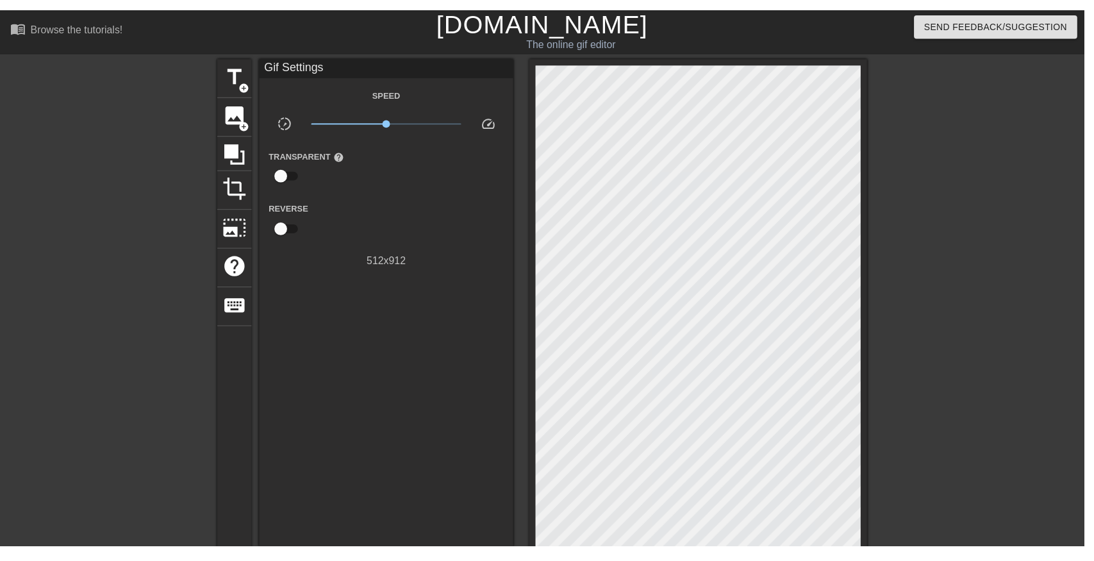
scroll to position [16, 0]
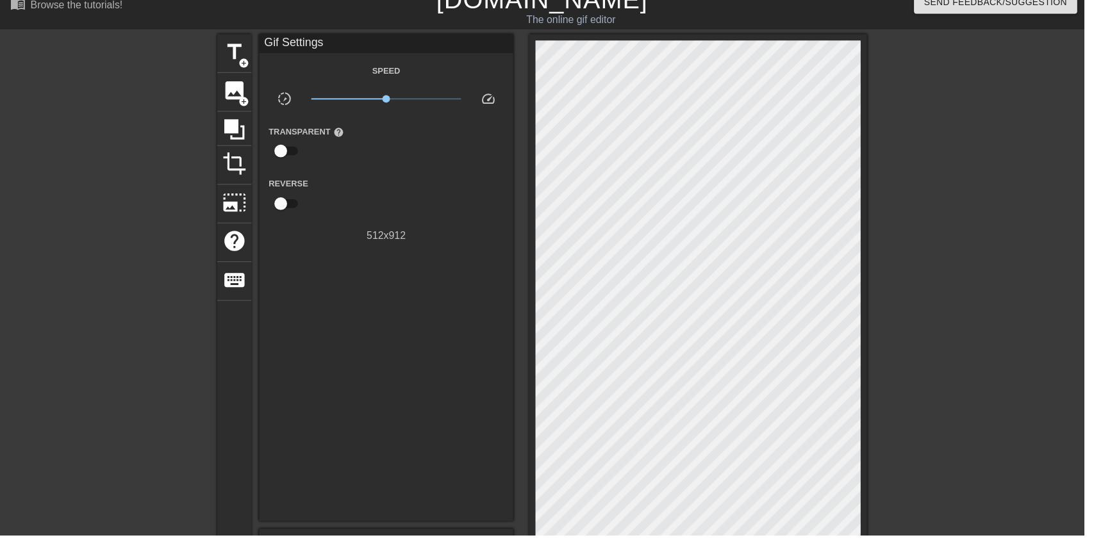
click at [359, 88] on div "Speed slow_motion_video x1.00 speed Transparent help Reverse 512 x 912" at bounding box center [389, 154] width 237 height 183
click at [242, 95] on span "image" at bounding box center [236, 91] width 24 height 24
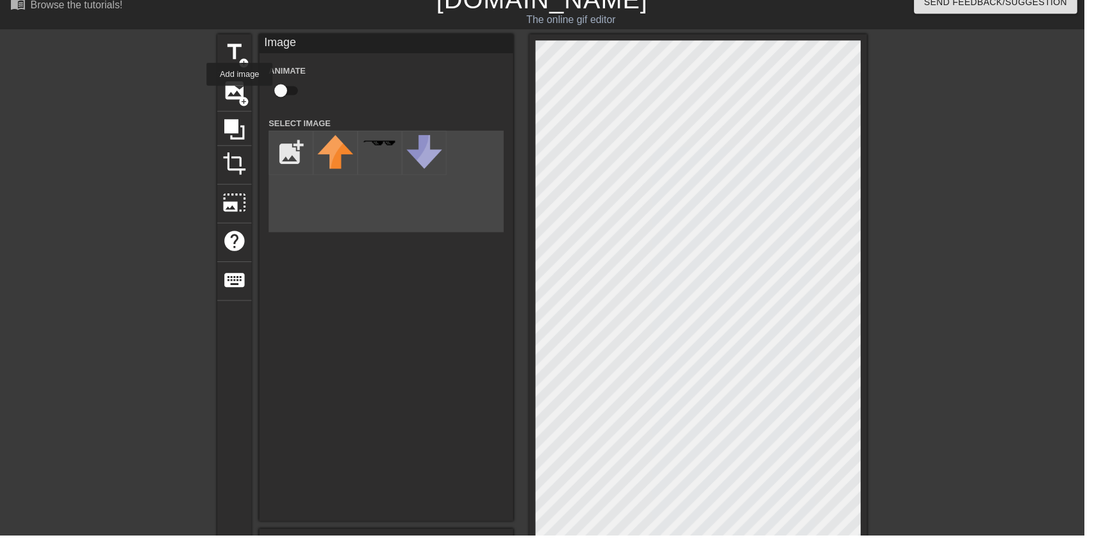
click at [290, 101] on input "checkbox" at bounding box center [283, 91] width 73 height 24
checkbox input "true"
click at [288, 150] on input "file" at bounding box center [294, 155] width 44 height 44
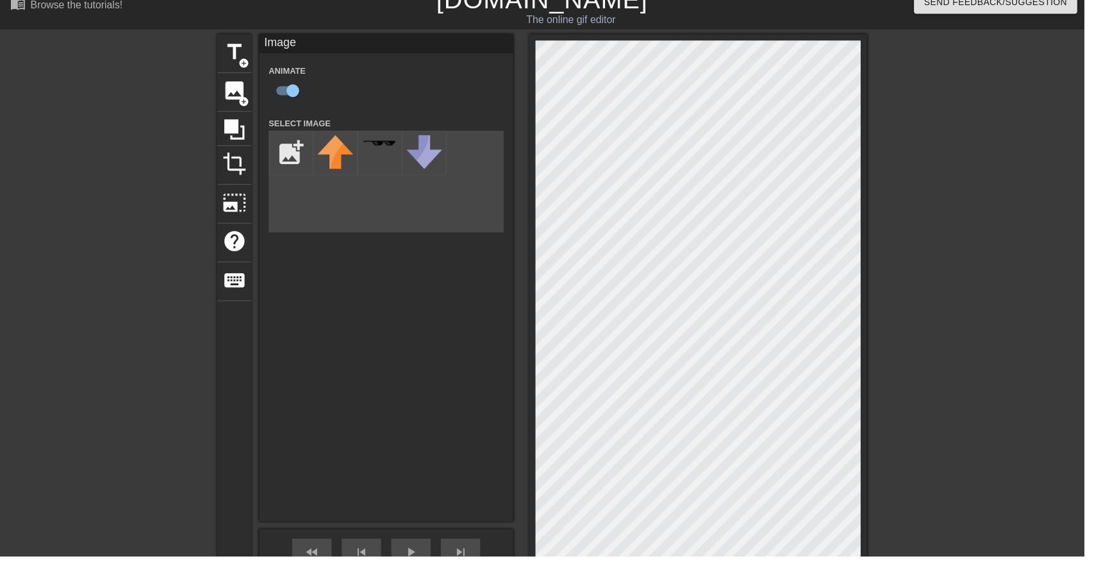
type input "C:\fakepath\9887665543334.png"
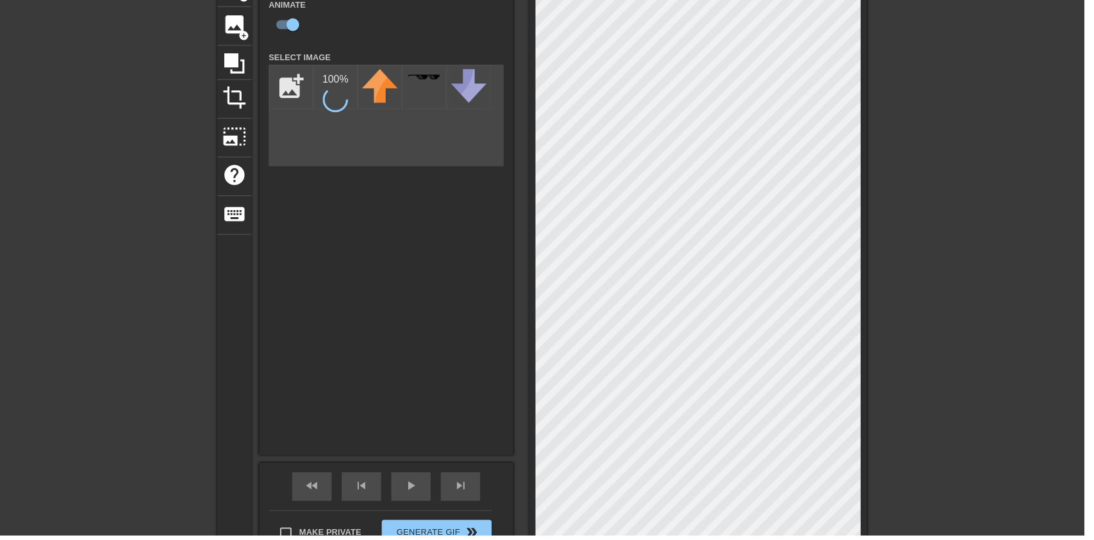
scroll to position [99, 0]
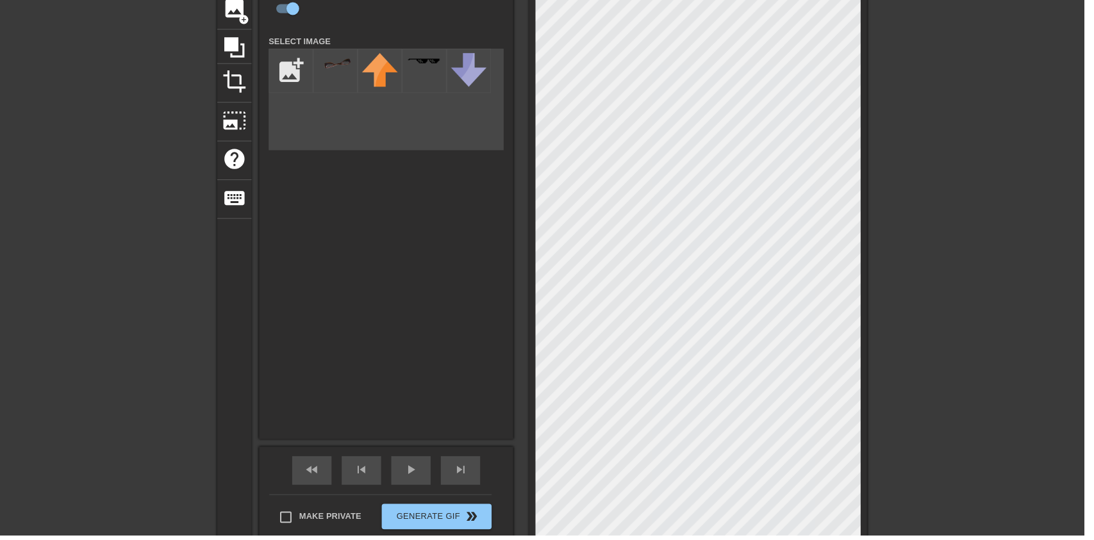
click at [345, 62] on img at bounding box center [338, 63] width 36 height 19
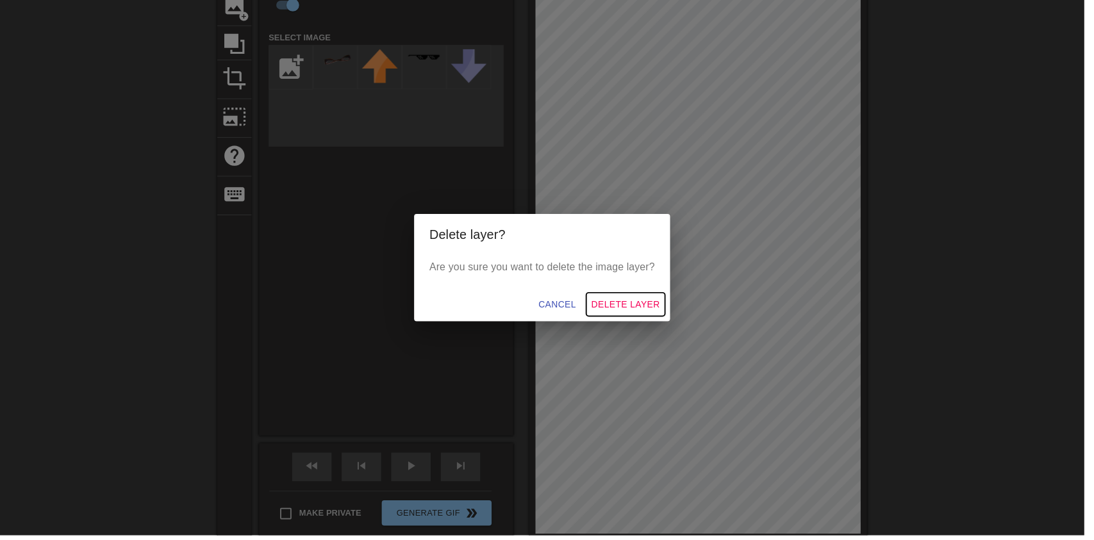
click at [653, 319] on button "Delete Layer" at bounding box center [630, 307] width 79 height 24
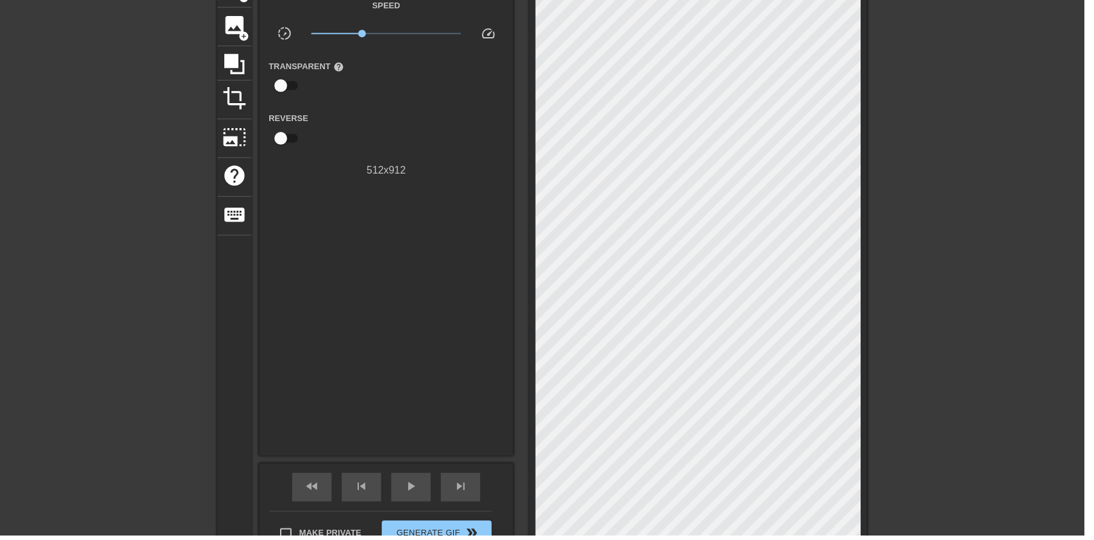
scroll to position [0, 0]
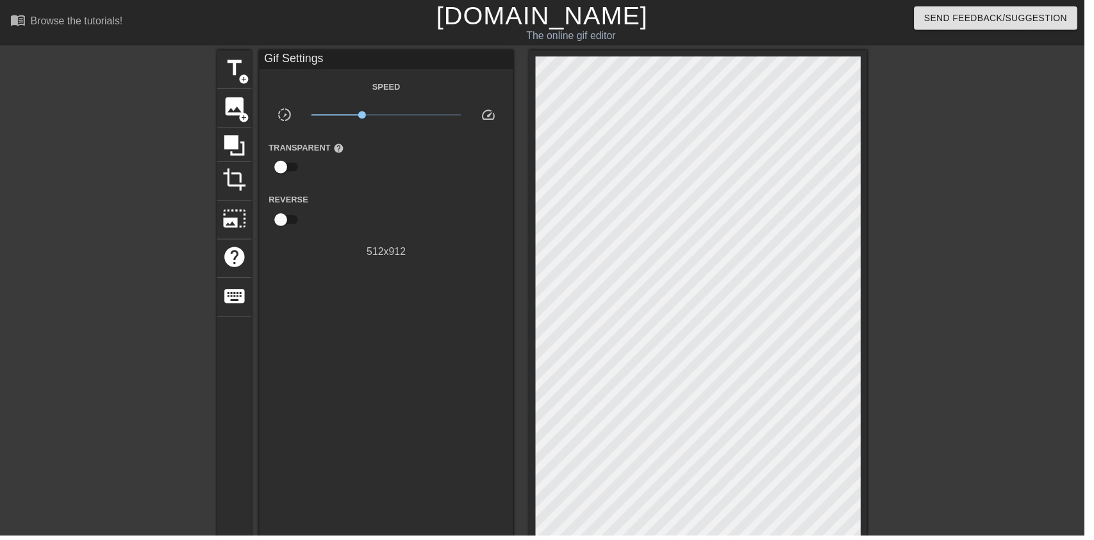
click at [237, 99] on span "image" at bounding box center [236, 107] width 24 height 24
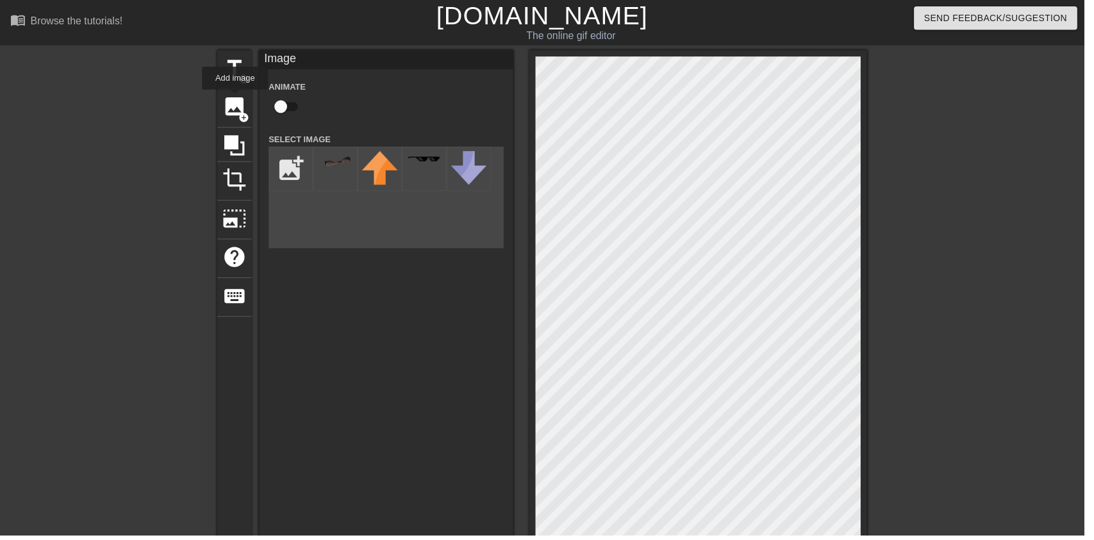
click at [327, 163] on img at bounding box center [338, 161] width 36 height 19
click at [283, 106] on input "checkbox" at bounding box center [283, 107] width 73 height 24
checkbox input "true"
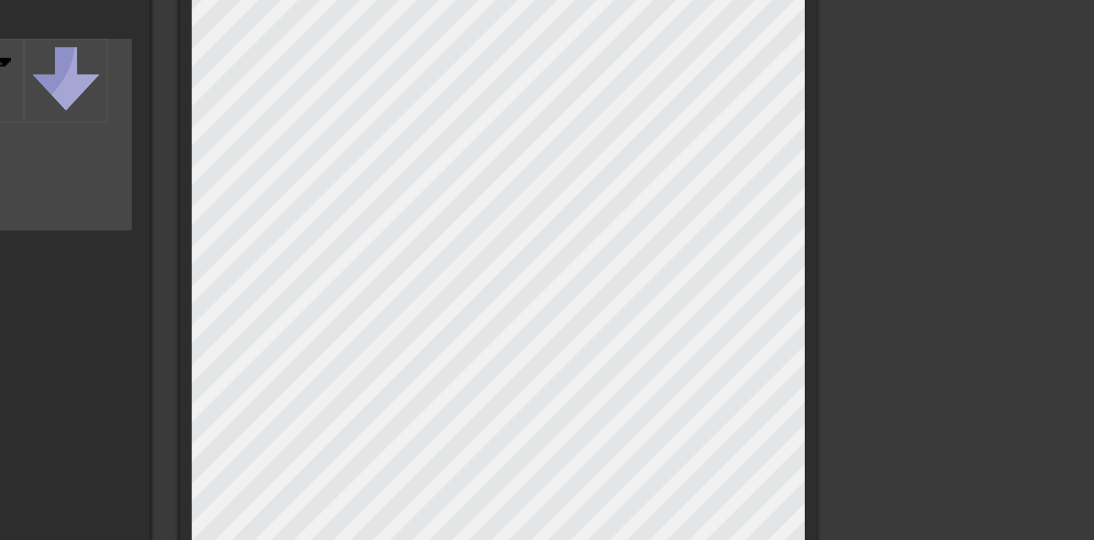
scroll to position [1, 0]
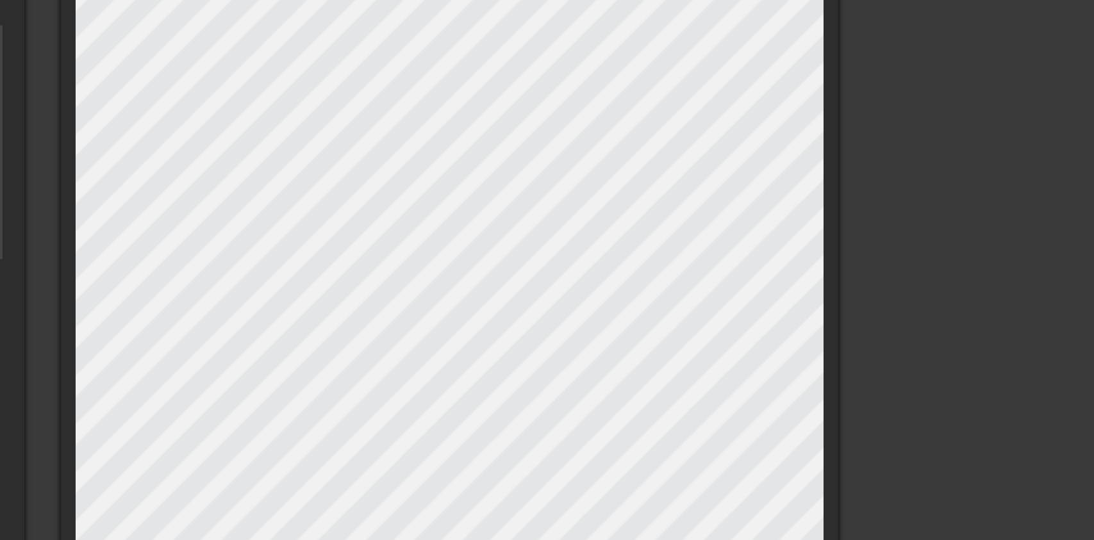
click at [887, 147] on div "title add_circle image add_circle crop photo_size_select_large help keyboard Im…" at bounding box center [547, 350] width 1094 height 603
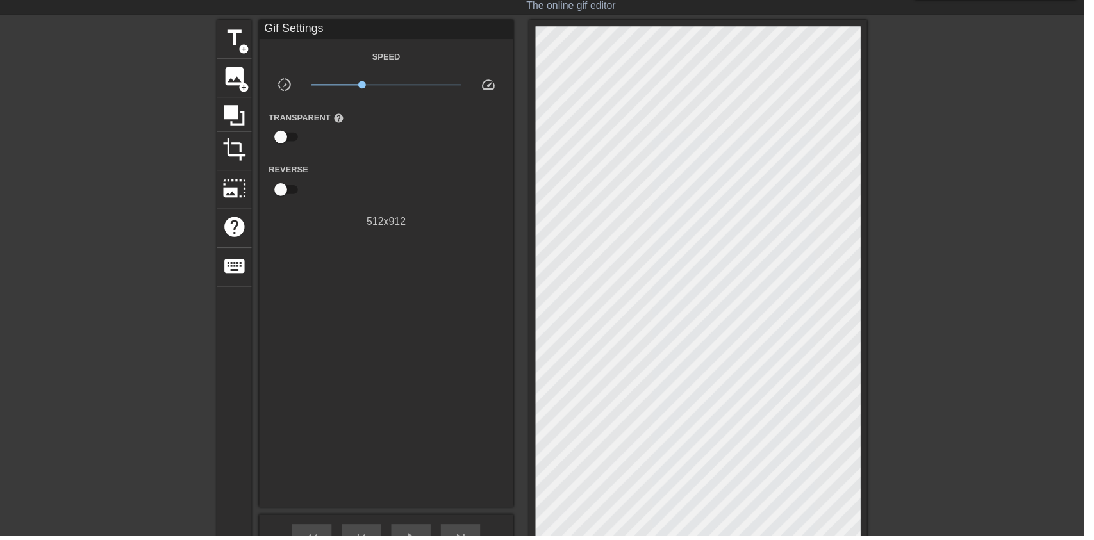
scroll to position [103, 0]
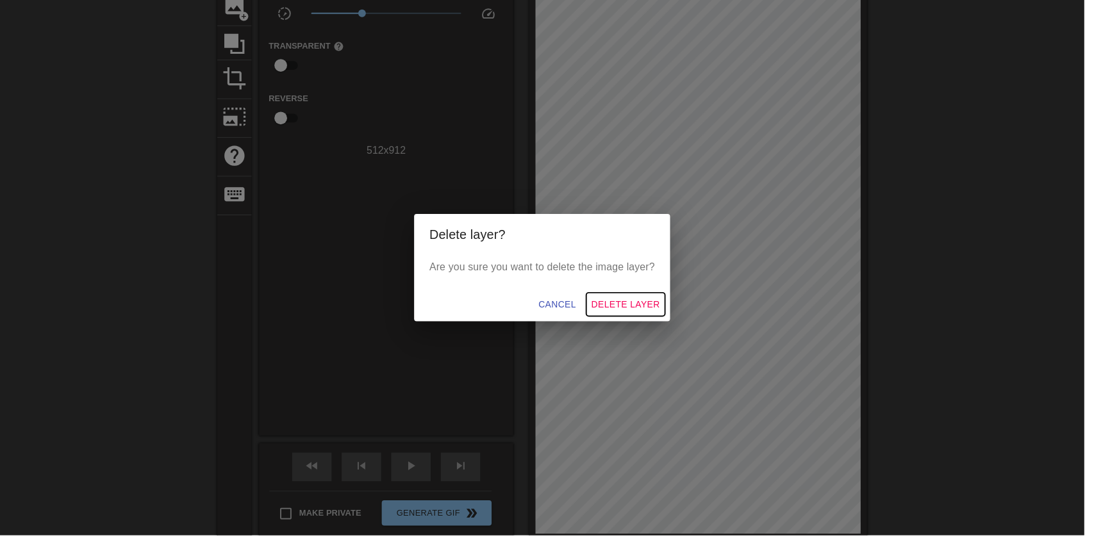
click at [668, 319] on button "Delete Layer" at bounding box center [630, 307] width 79 height 24
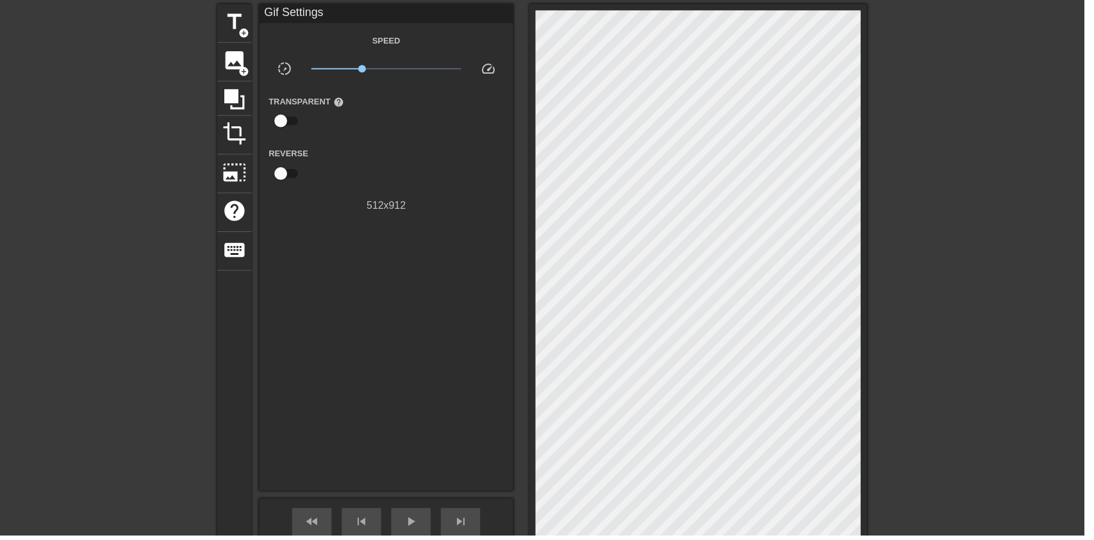
scroll to position [0, 0]
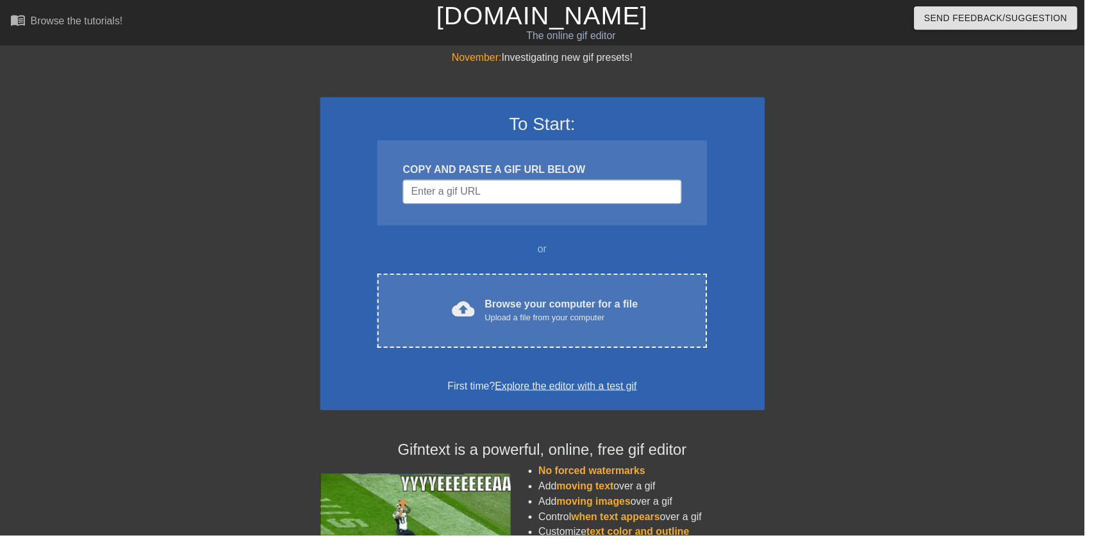
click at [609, 327] on div "cloud_upload Browse your computer for a file Upload a file from your computer" at bounding box center [546, 313] width 278 height 29
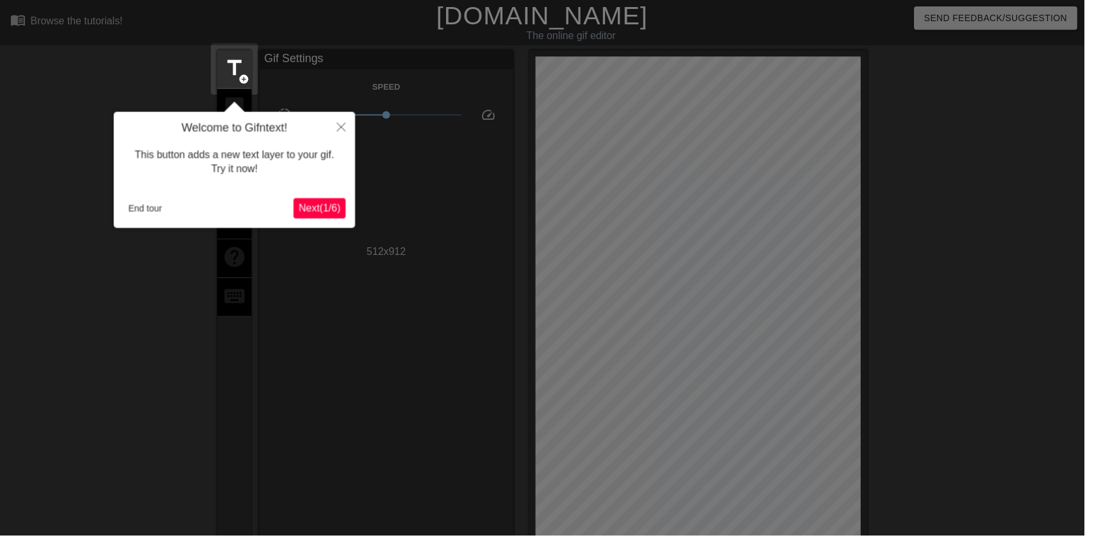
scroll to position [31, 0]
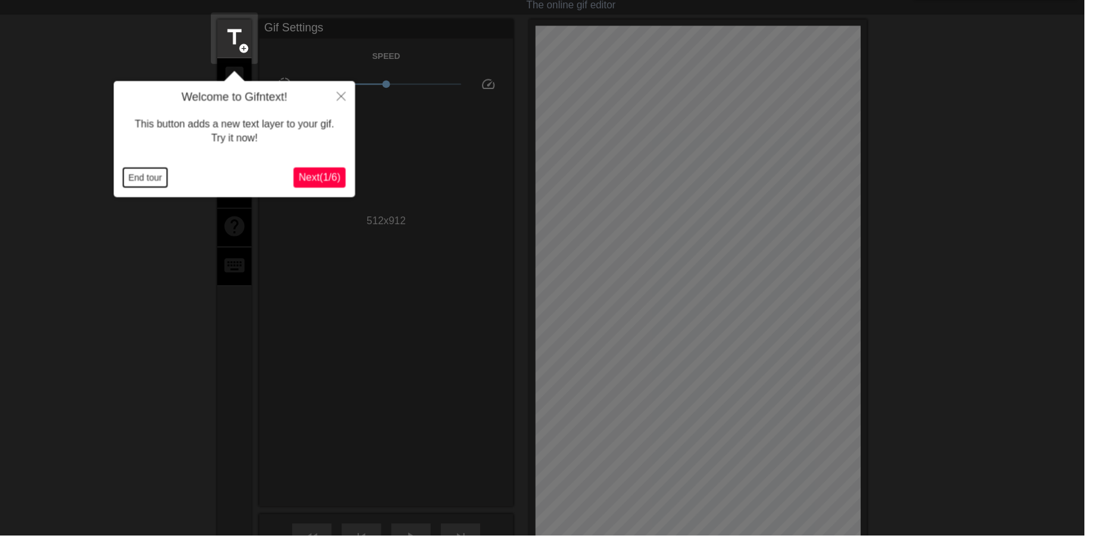
click at [145, 171] on button "End tour" at bounding box center [146, 179] width 44 height 19
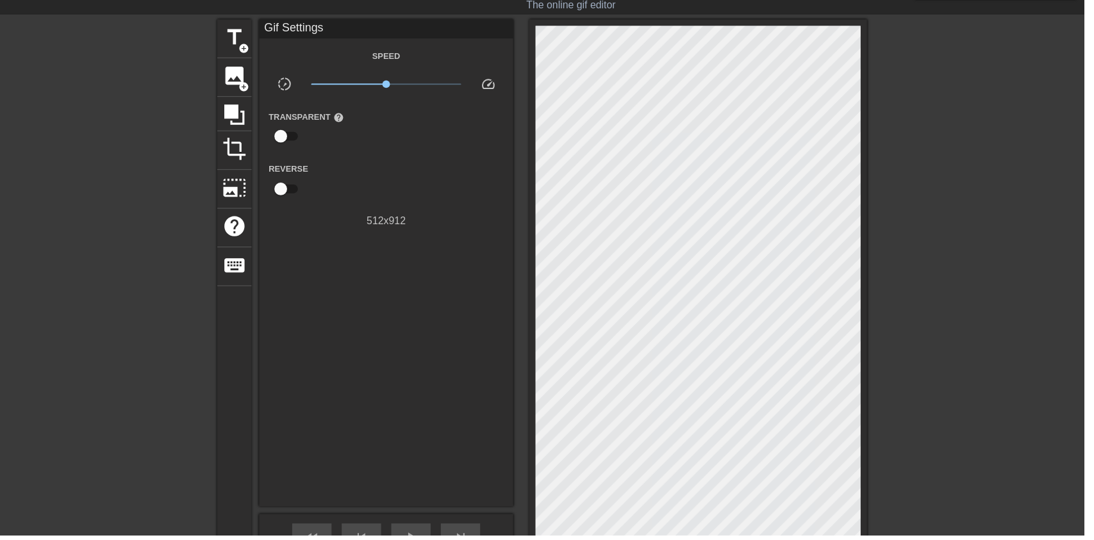
click at [233, 75] on span "image" at bounding box center [236, 77] width 24 height 24
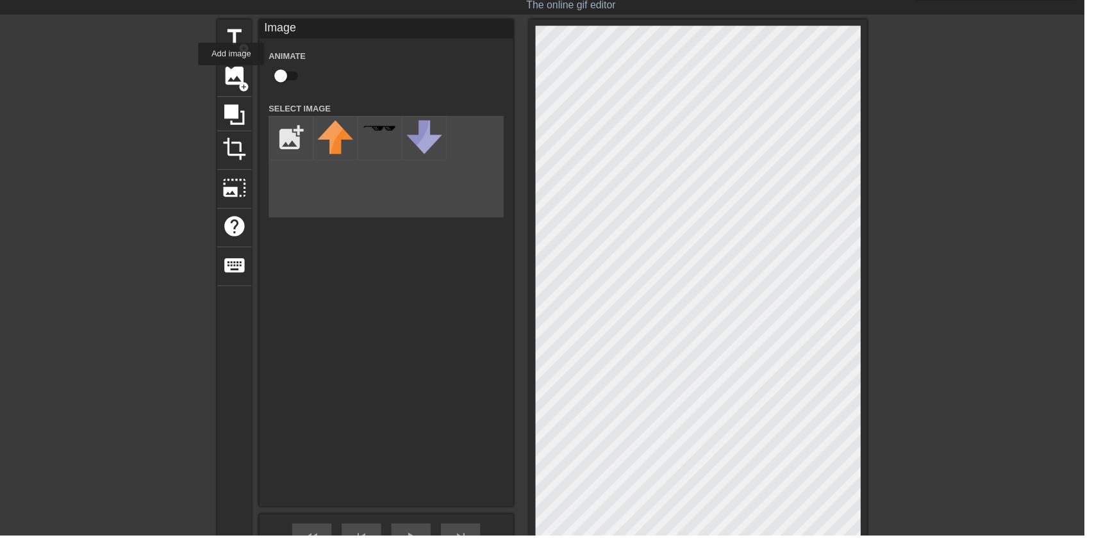
click at [299, 76] on input "checkbox" at bounding box center [283, 77] width 73 height 24
checkbox input "true"
click at [283, 133] on input "file" at bounding box center [294, 140] width 44 height 44
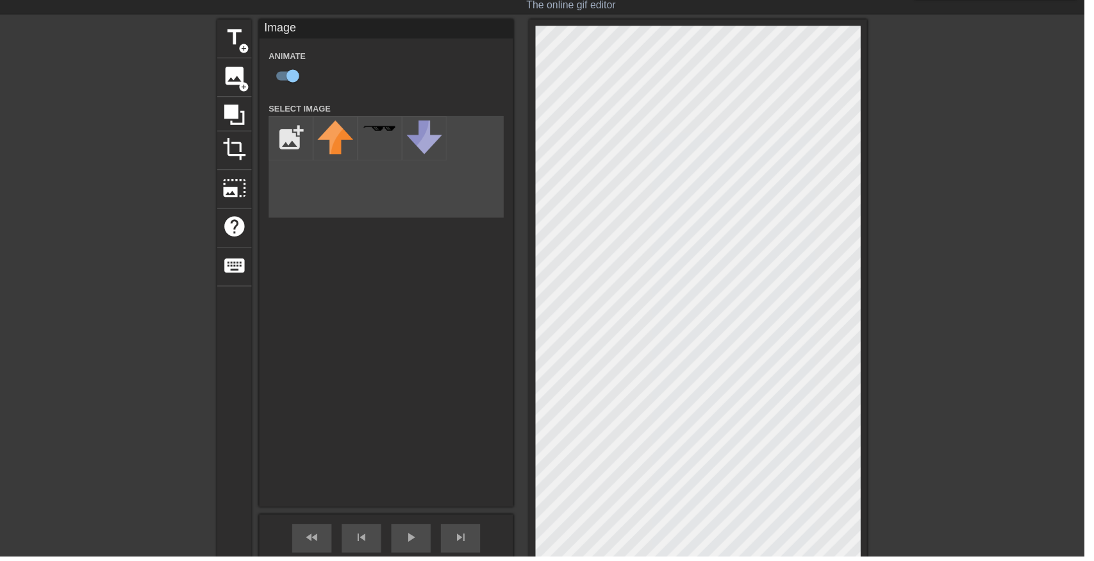
type input "C:\fakepath\9887665543334.png"
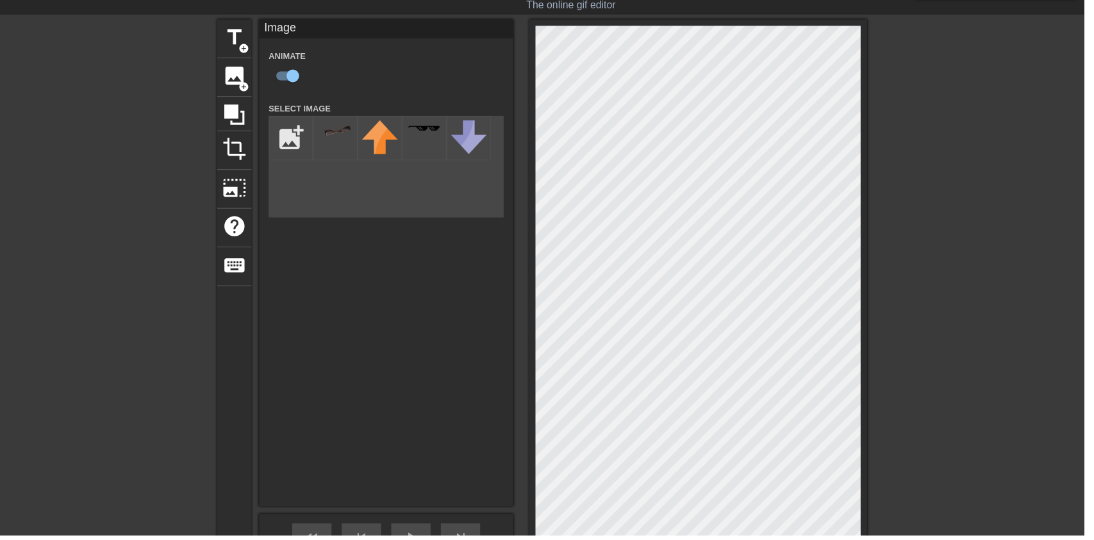
click at [349, 156] on div at bounding box center [338, 139] width 45 height 45
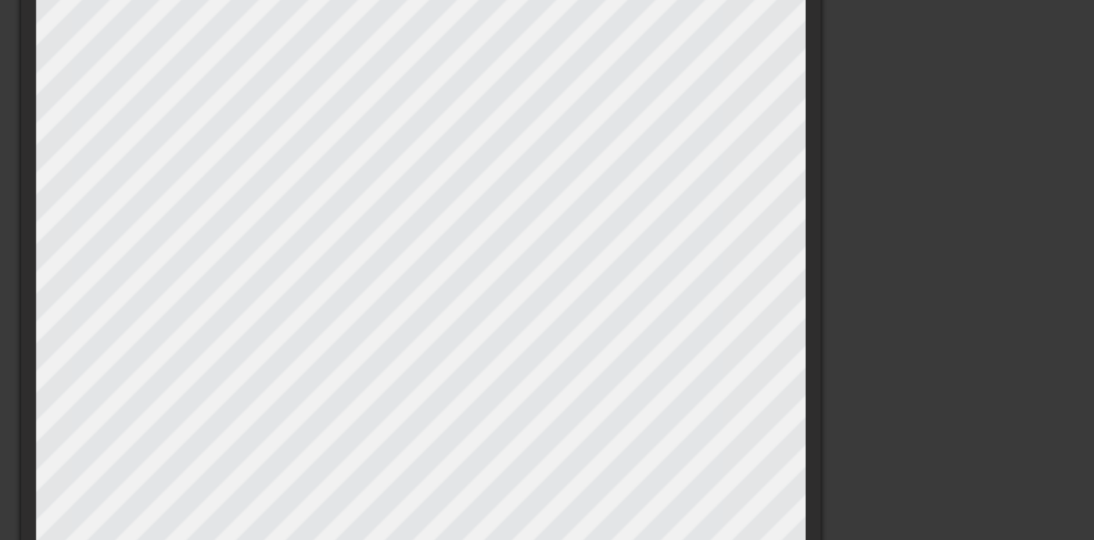
scroll to position [33, 0]
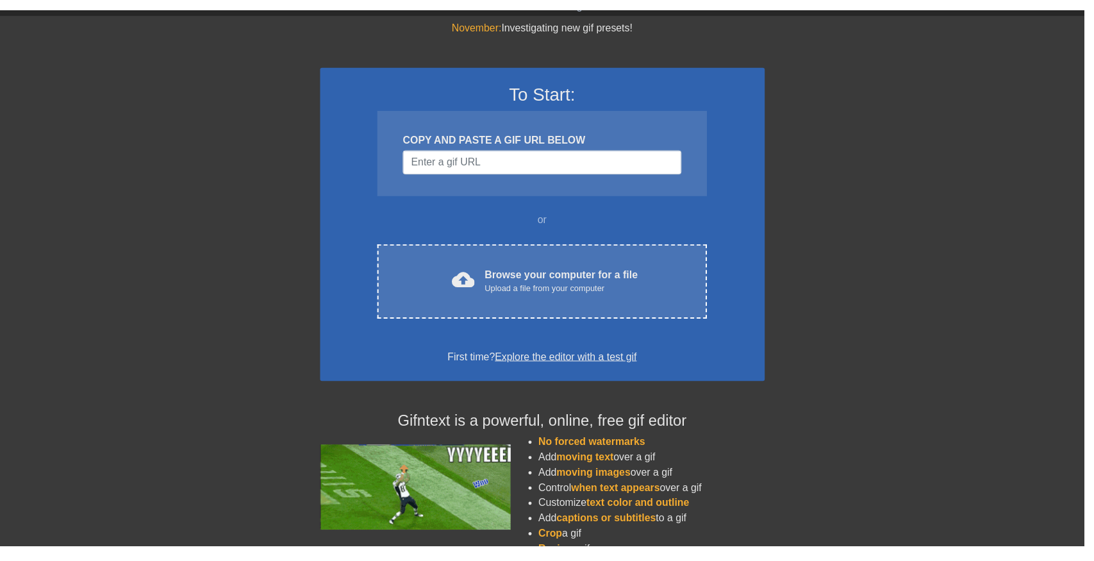
scroll to position [42, 0]
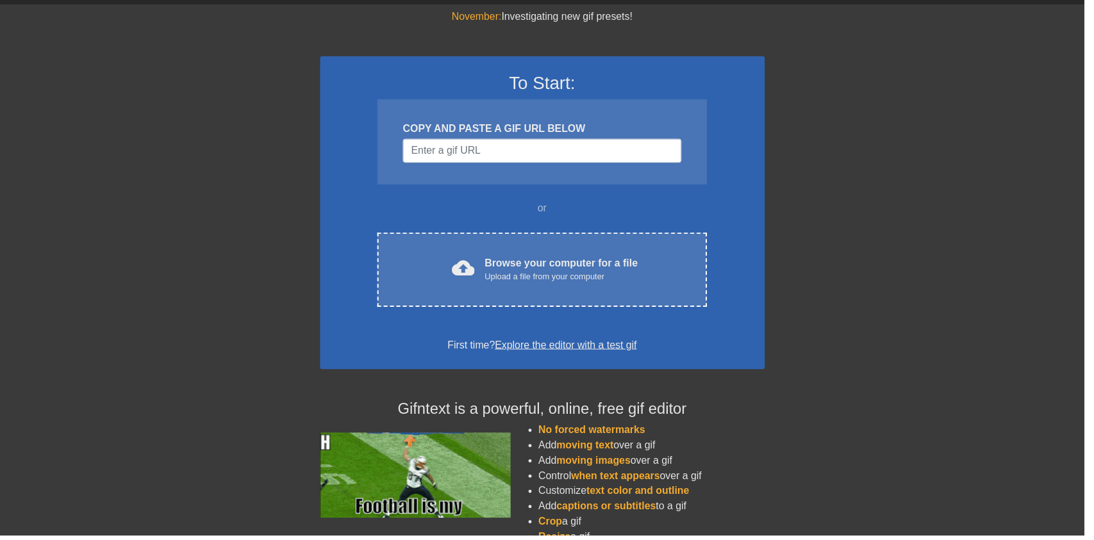
click at [630, 283] on div "Upload a file from your computer" at bounding box center [566, 279] width 154 height 13
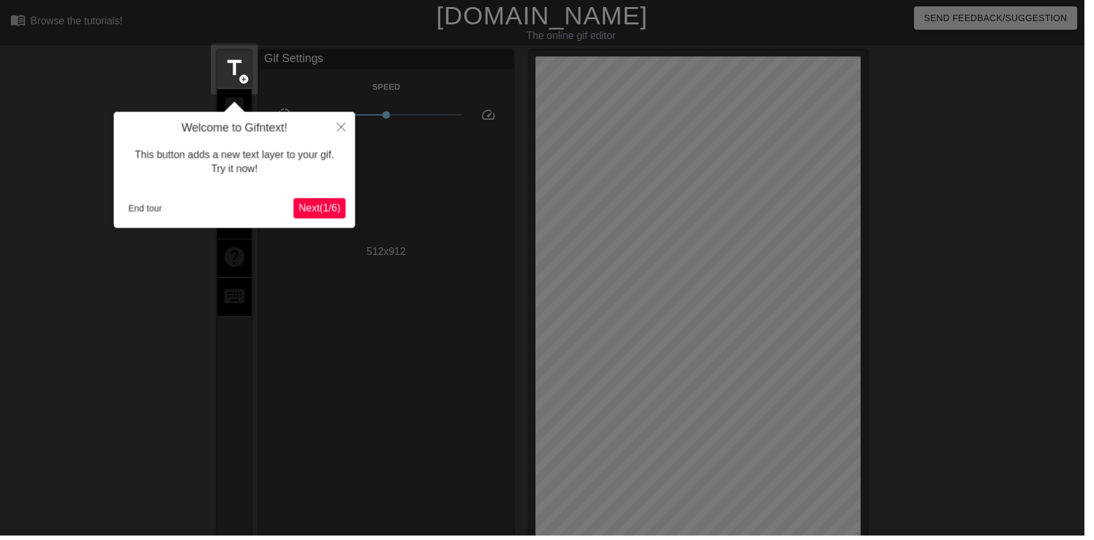
scroll to position [31, 0]
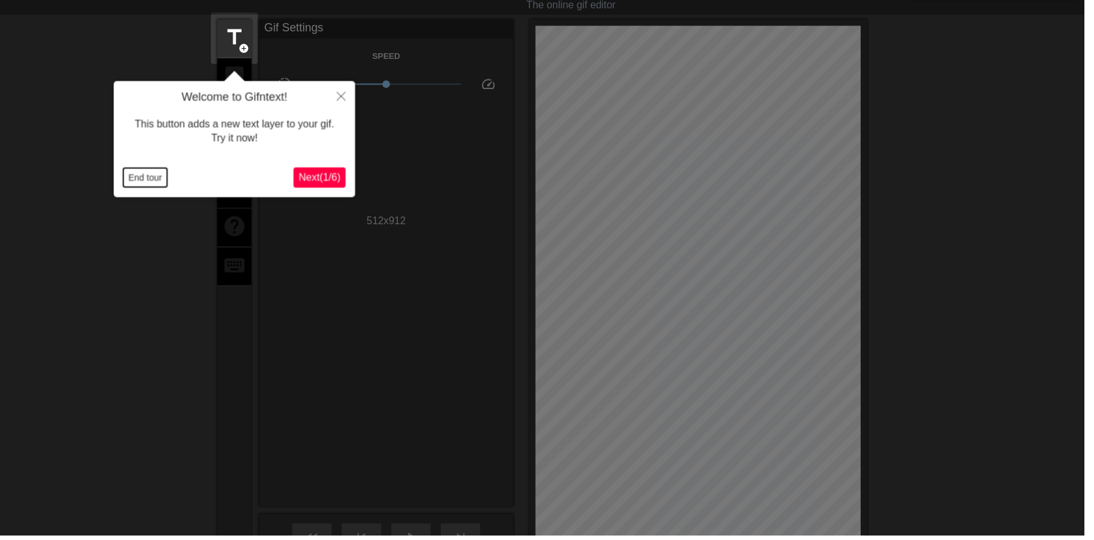
click at [138, 171] on button "End tour" at bounding box center [146, 179] width 44 height 19
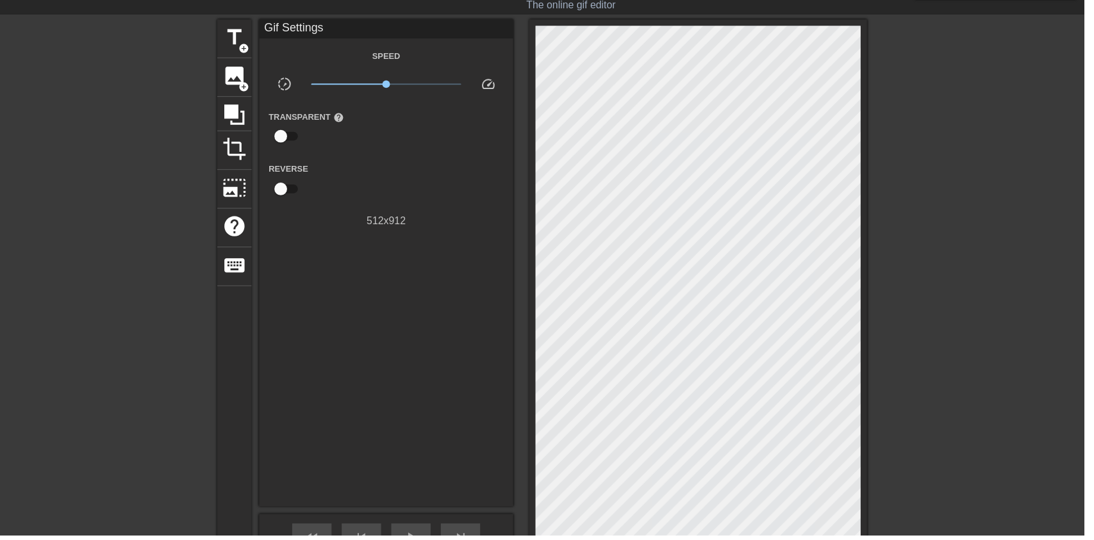
click at [242, 76] on span "image" at bounding box center [236, 77] width 24 height 24
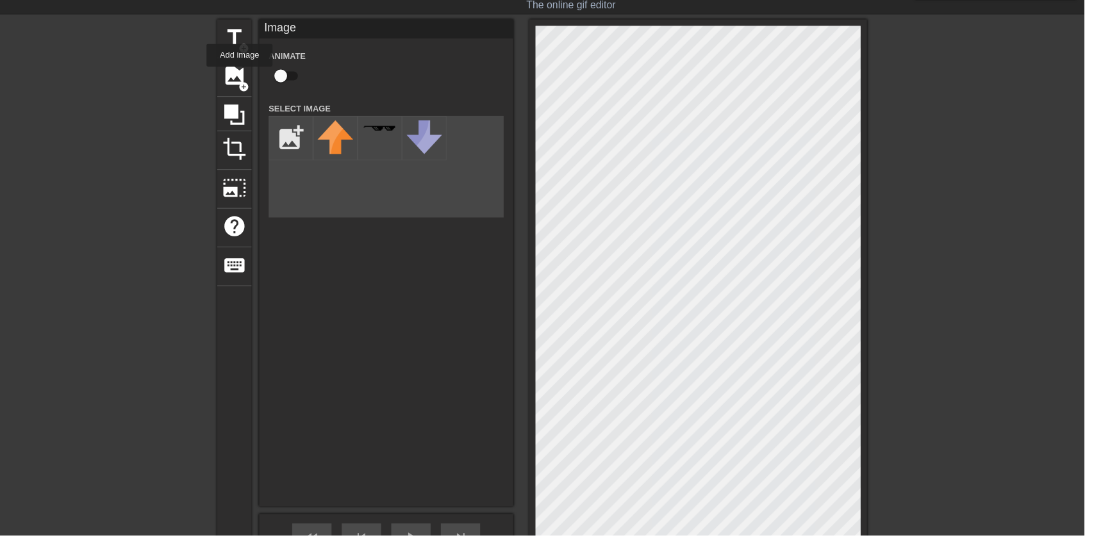
click at [283, 78] on input "checkbox" at bounding box center [283, 77] width 73 height 24
checkbox input "true"
click at [288, 129] on input "file" at bounding box center [294, 140] width 44 height 44
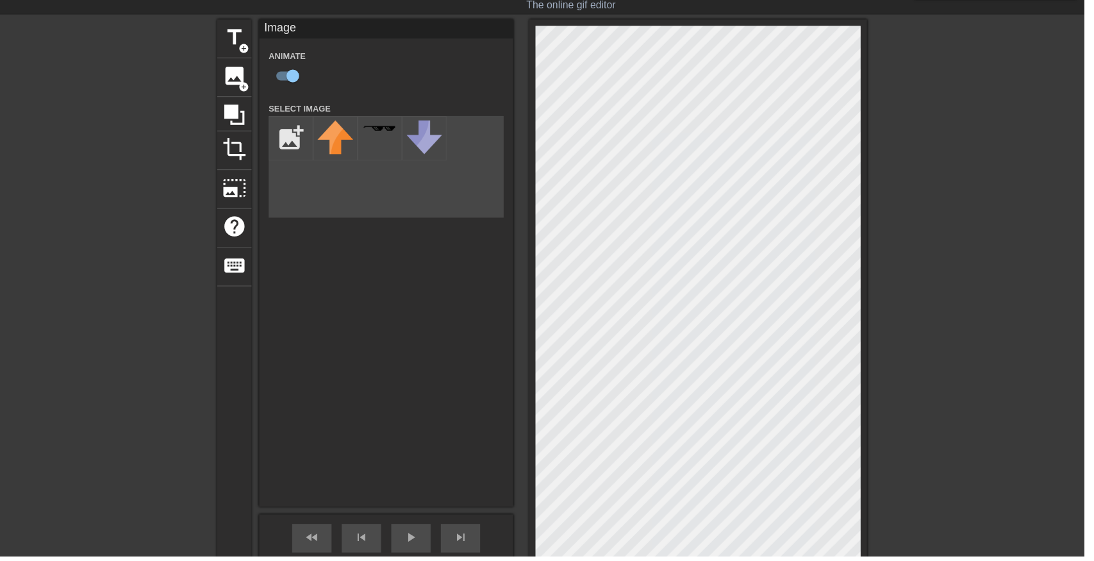
type input "C:\fakepath\9887665543334.png"
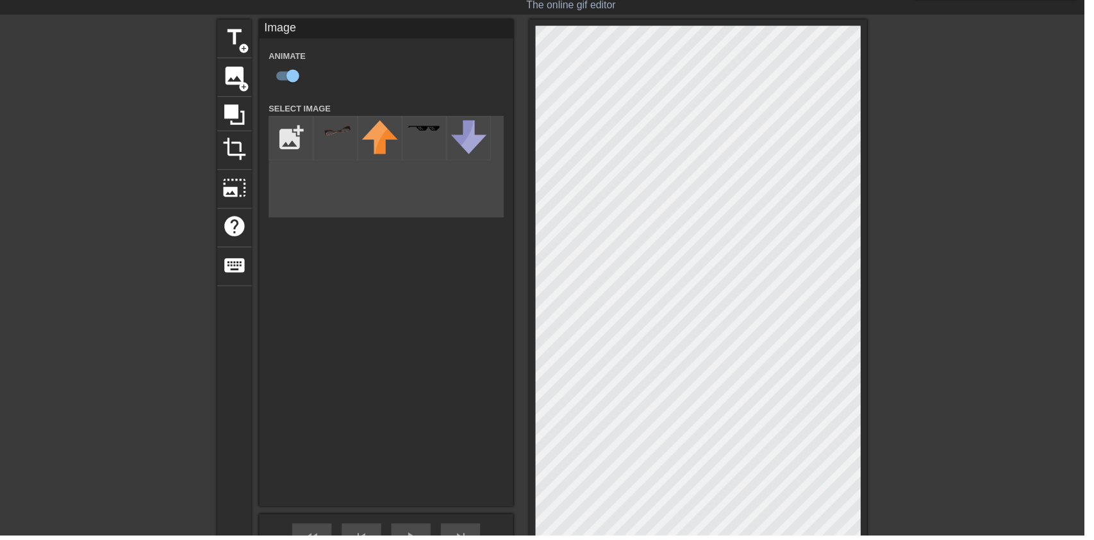
click at [340, 133] on img at bounding box center [338, 131] width 36 height 19
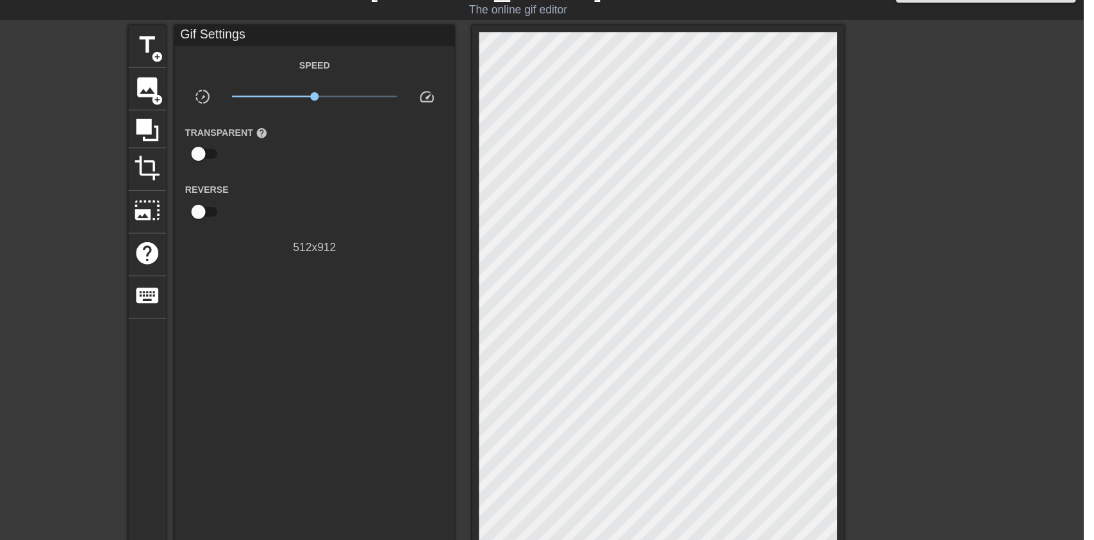
scroll to position [26, 0]
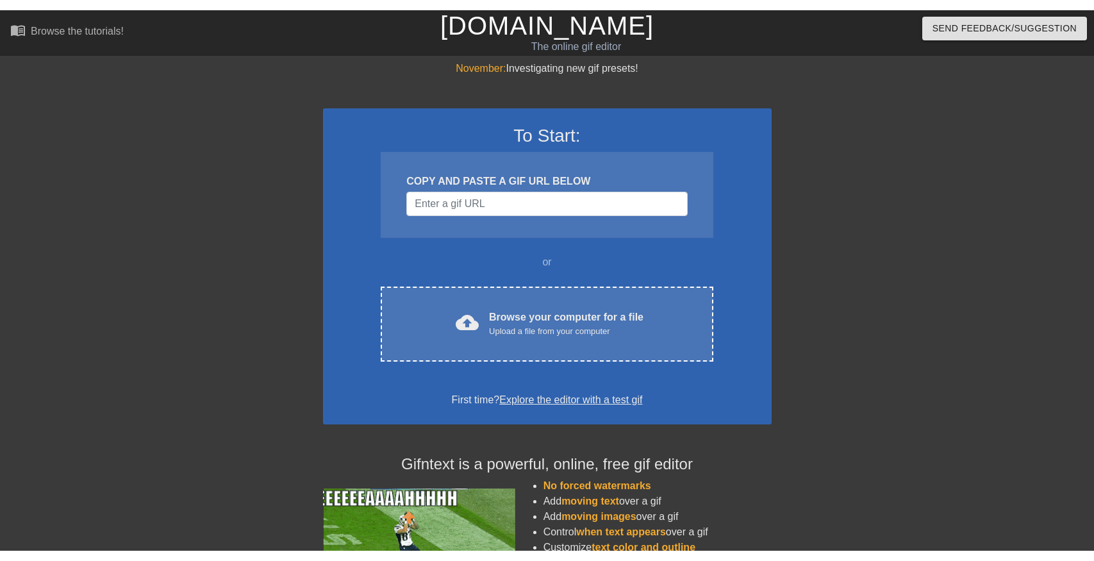
scroll to position [26, 0]
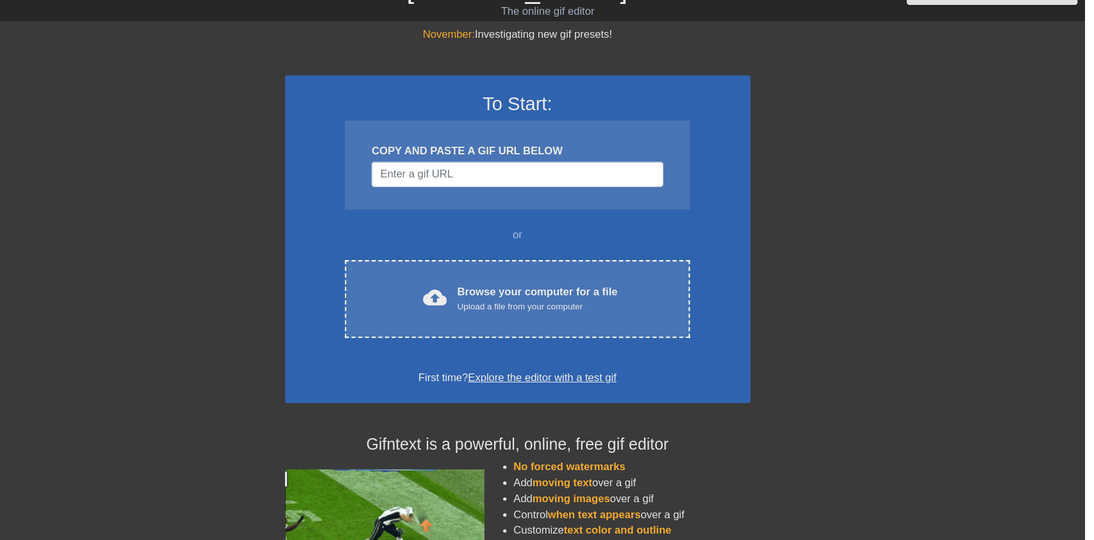
click at [593, 313] on div "cloud_upload Browse your computer for a file Upload a file from your computer C…" at bounding box center [547, 287] width 332 height 75
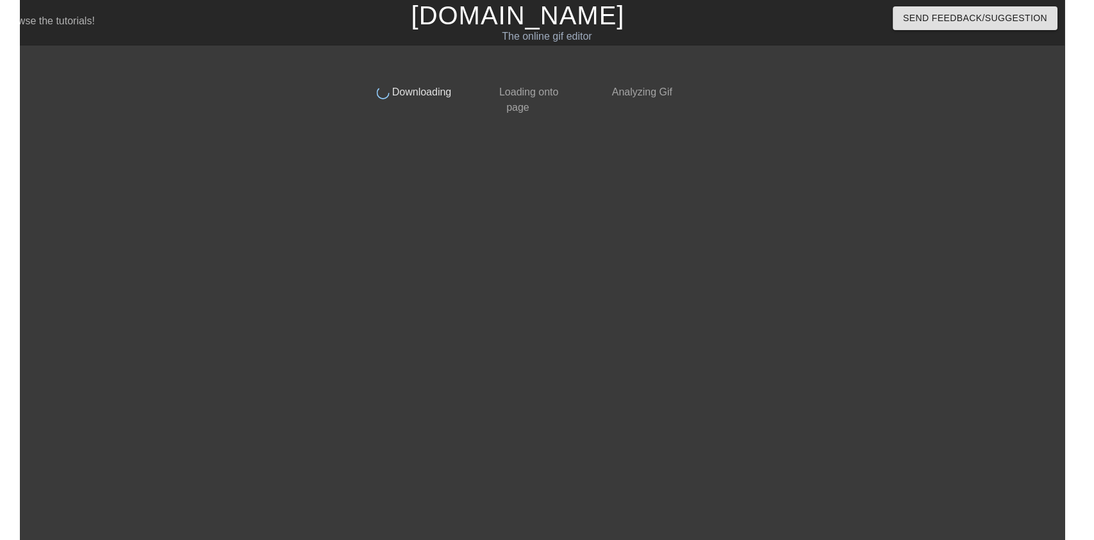
scroll to position [0, 0]
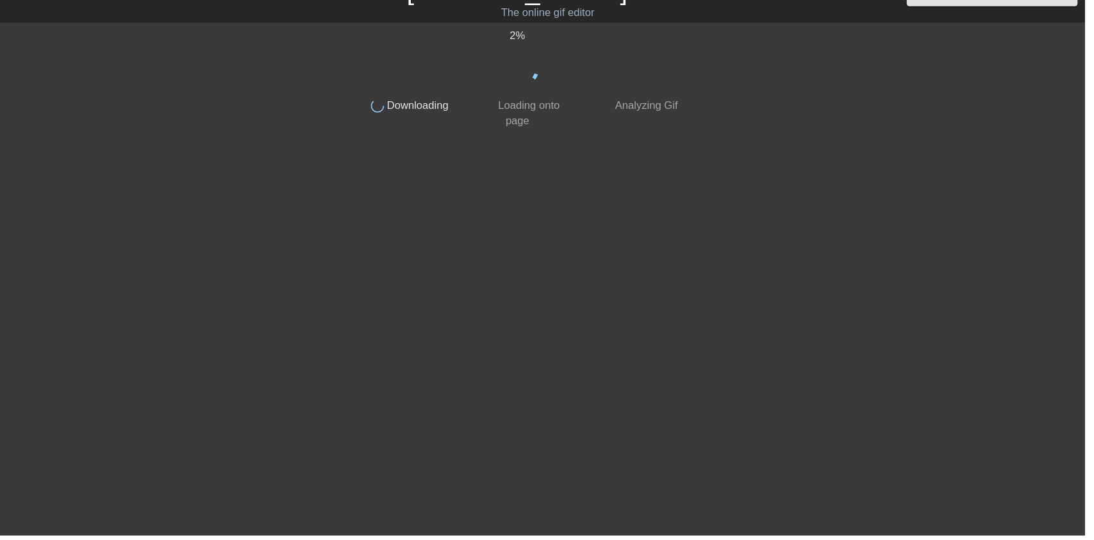
click at [133, 26] on div "menu_book Browse the tutorials!" at bounding box center [186, 22] width 352 height 44
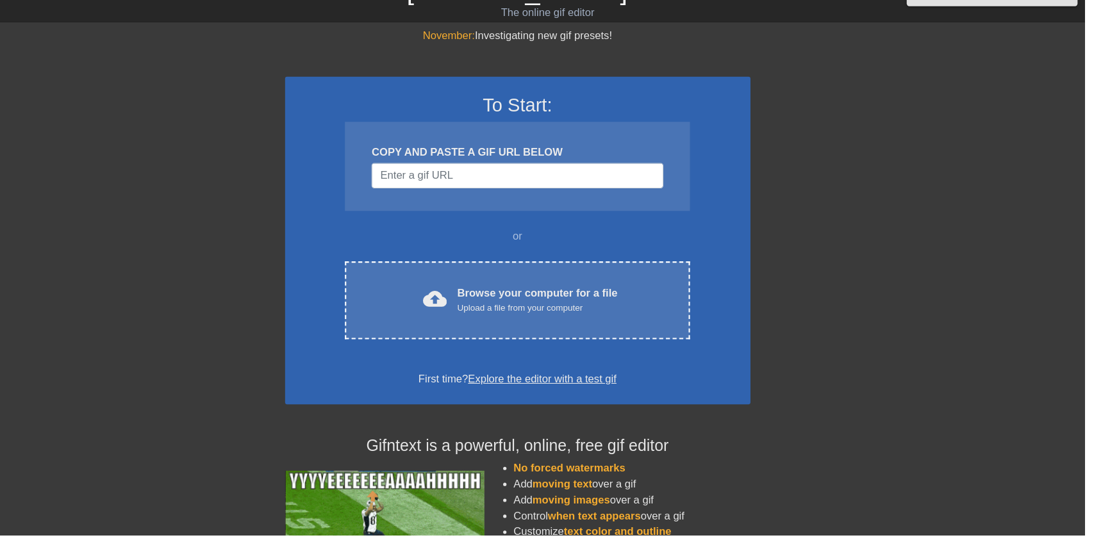
click at [674, 299] on div "cloud_upload Browse your computer for a file Upload a file from your computer" at bounding box center [546, 313] width 278 height 29
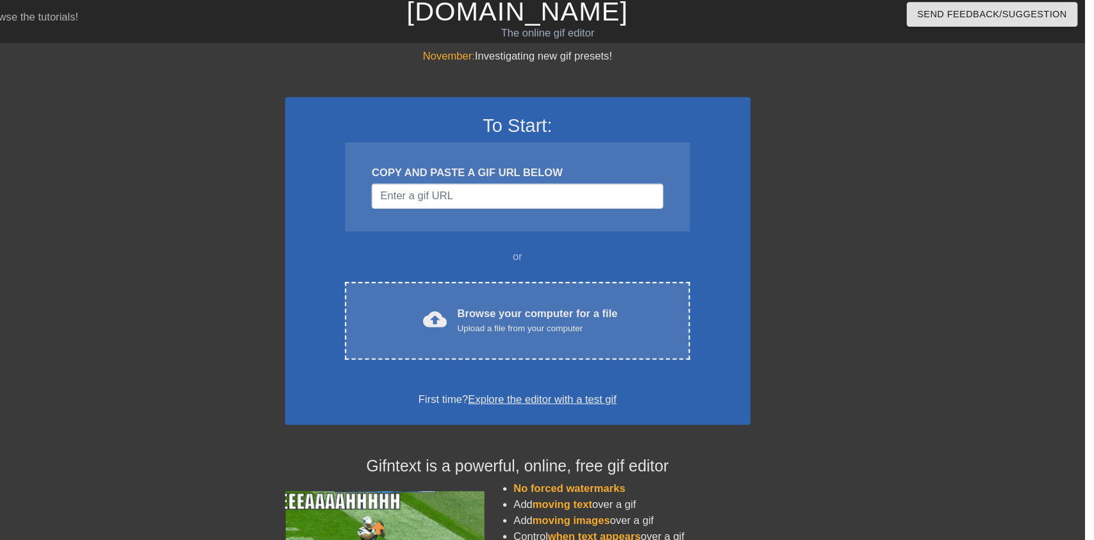
click at [609, 309] on div "Browse your computer for a file Upload a file from your computer" at bounding box center [566, 313] width 154 height 28
